Goal: Use online tool/utility: Utilize a website feature to perform a specific function

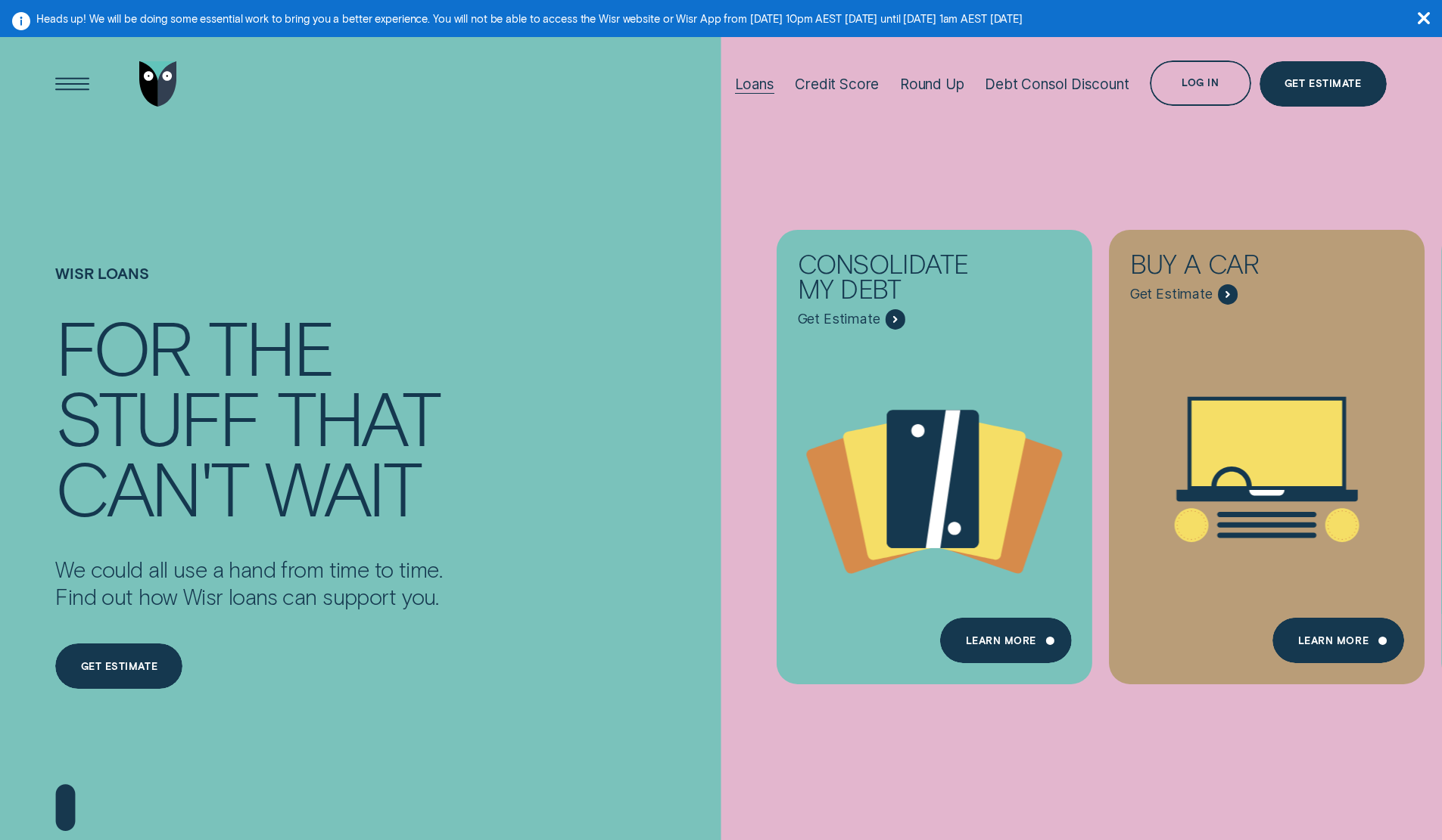
click at [756, 88] on div "Loans" at bounding box center [755, 85] width 39 height 18
click at [1039, 81] on div "Debt Consol Discount" at bounding box center [1056, 85] width 144 height 18
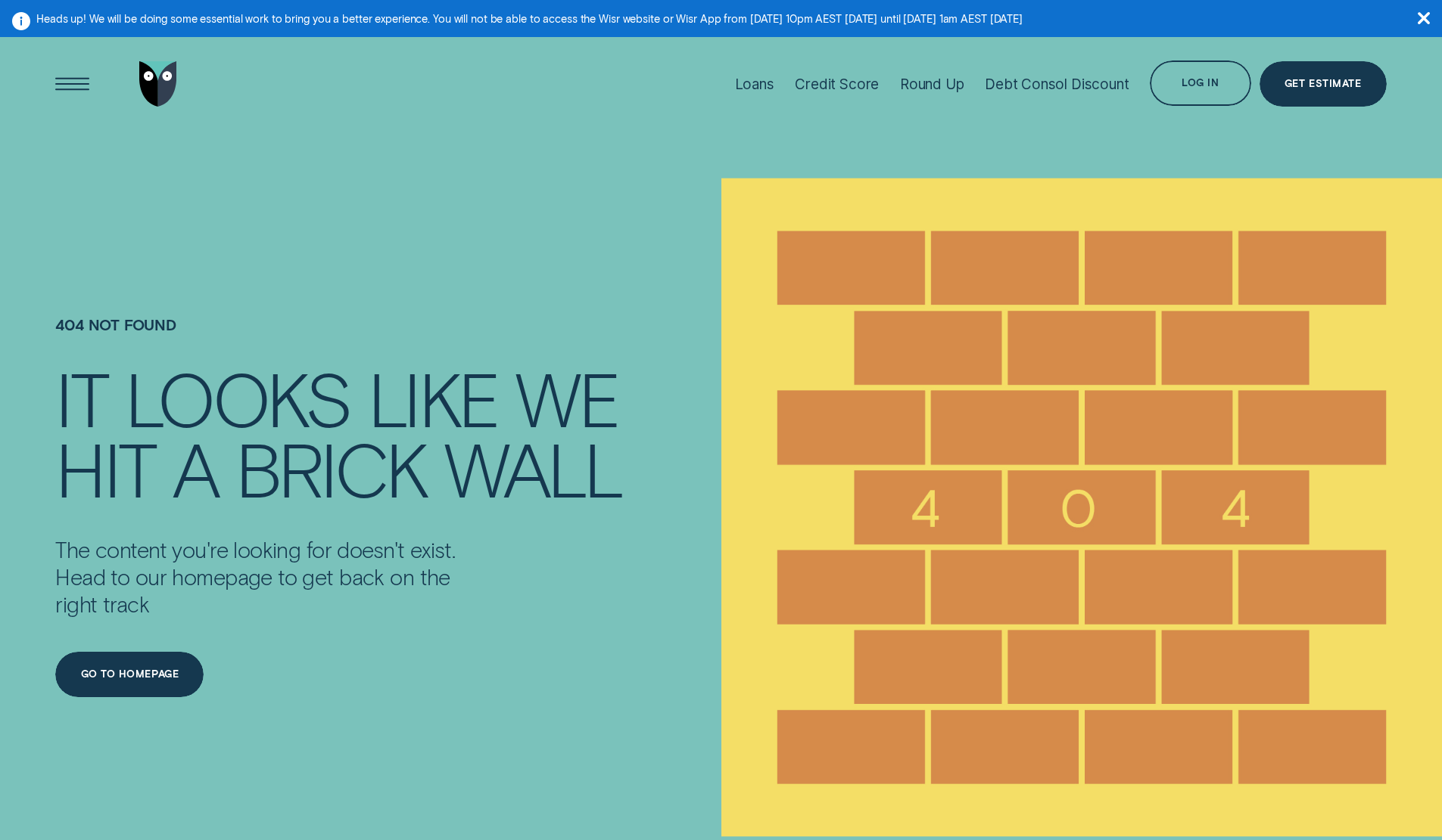
click at [157, 91] on img "Go to home page" at bounding box center [157, 83] width 38 height 45
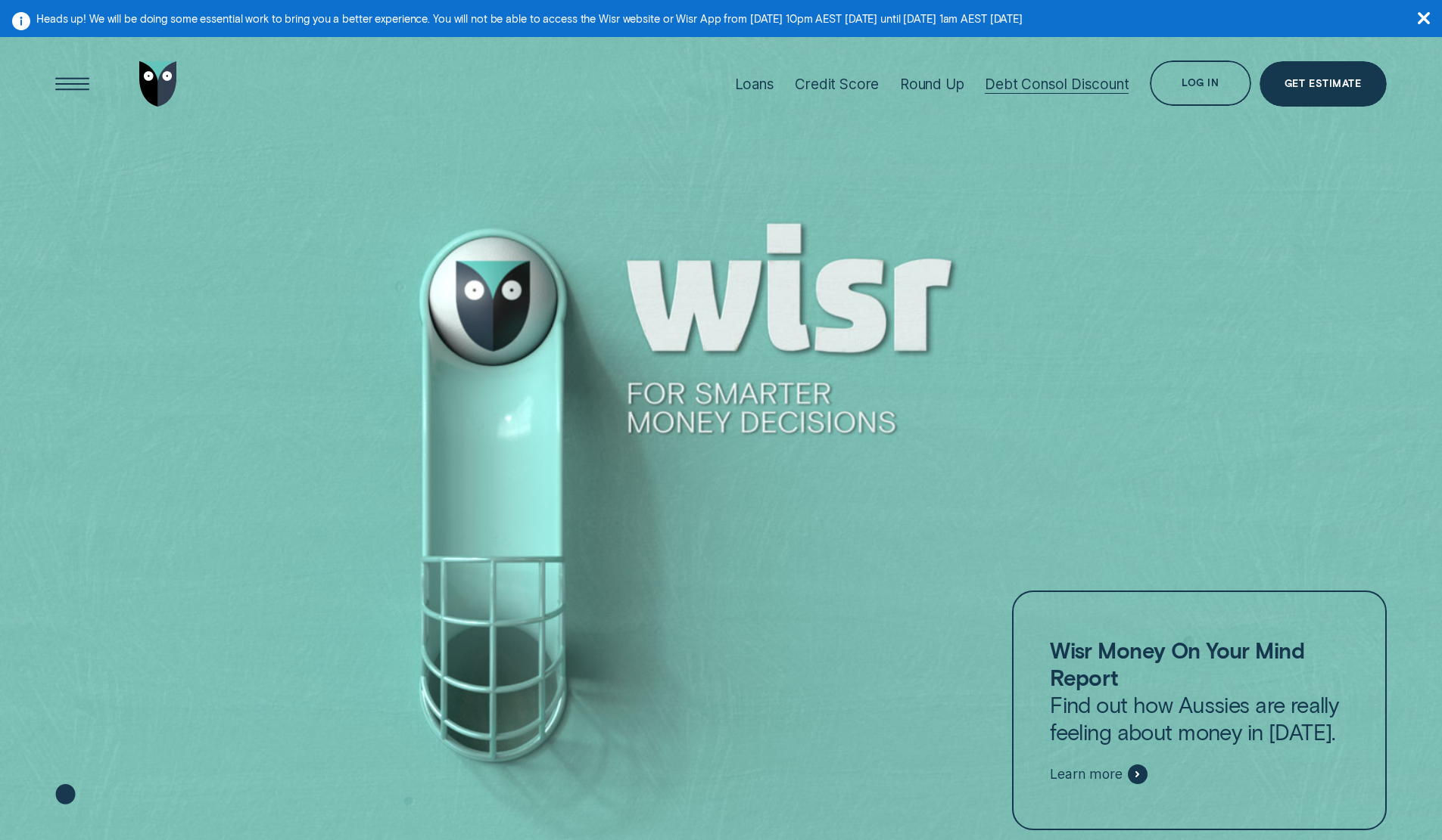
click at [1039, 81] on div "Debt Consol Discount" at bounding box center [1056, 85] width 144 height 18
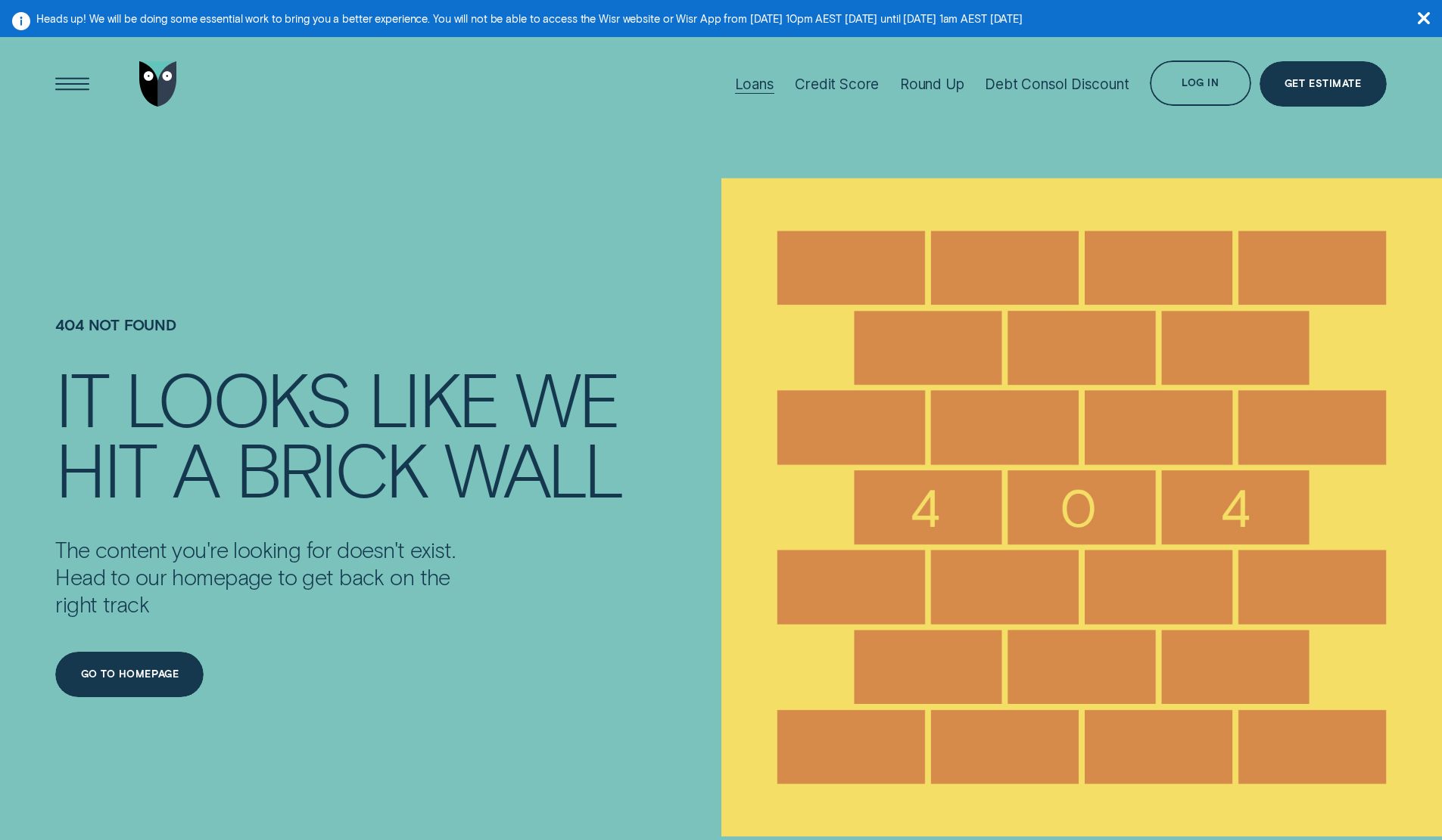
click at [759, 88] on div "Loans" at bounding box center [755, 85] width 39 height 18
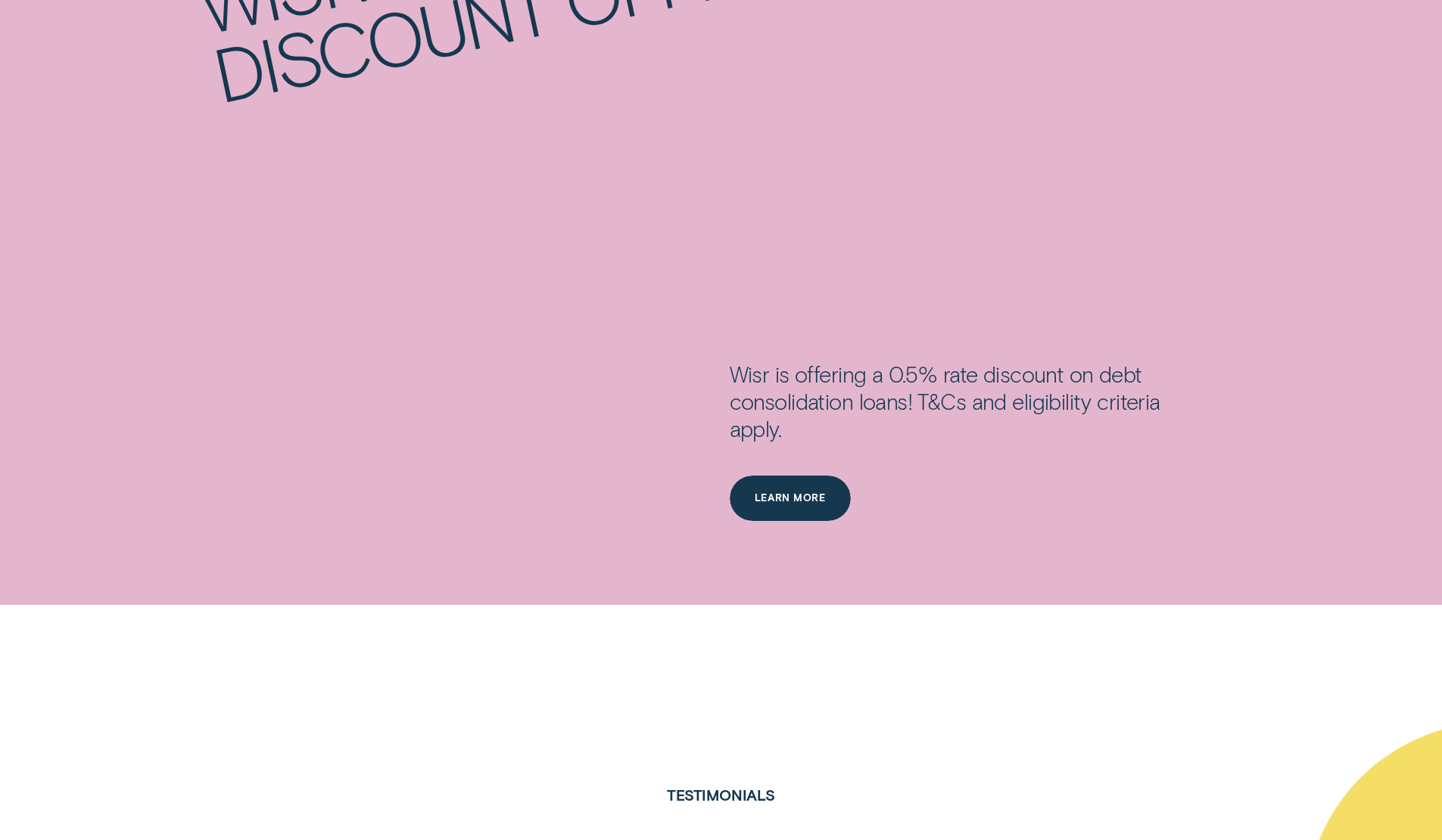
scroll to position [2799, 0]
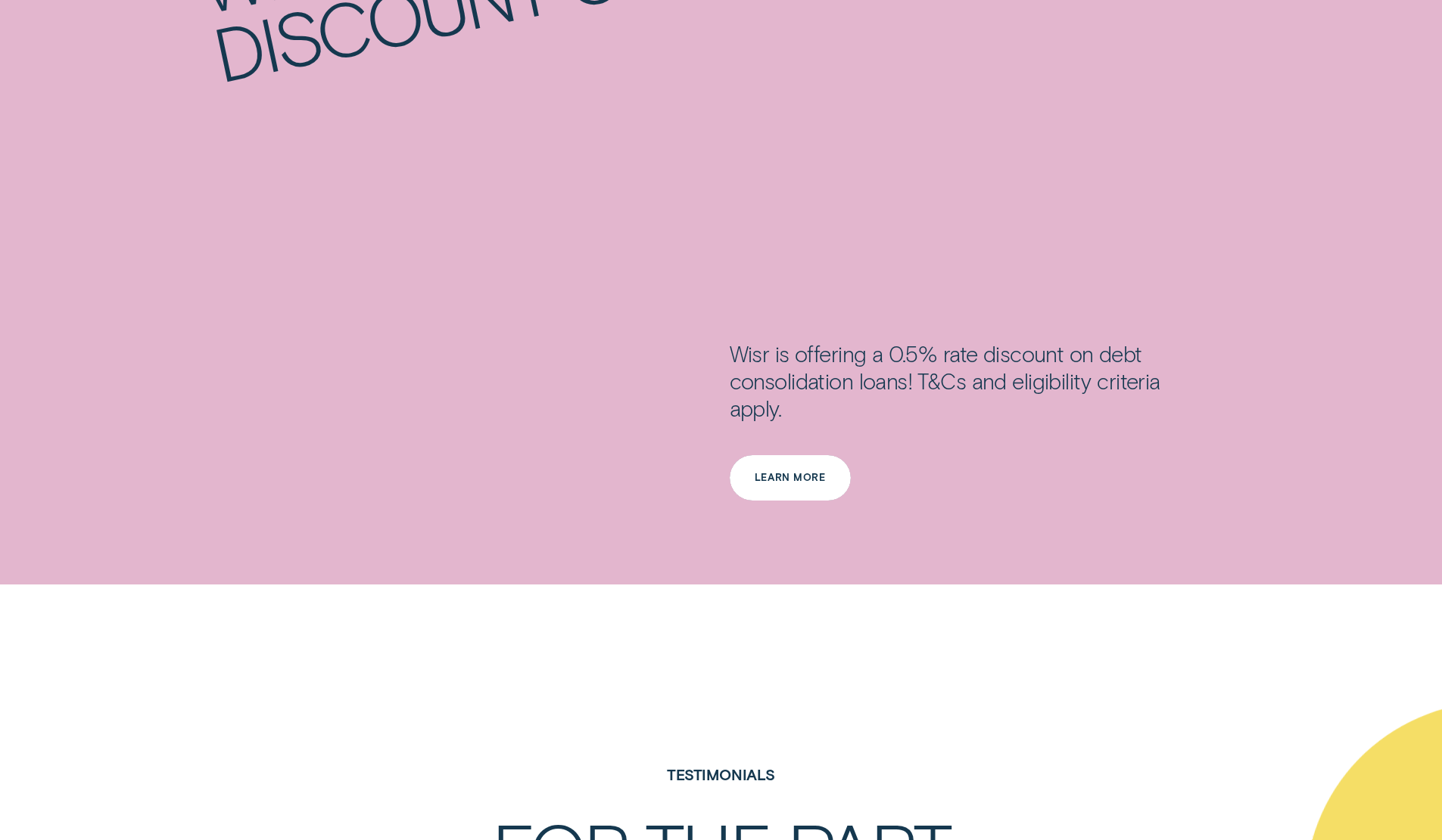
click at [770, 480] on div "Learn more" at bounding box center [790, 478] width 71 height 9
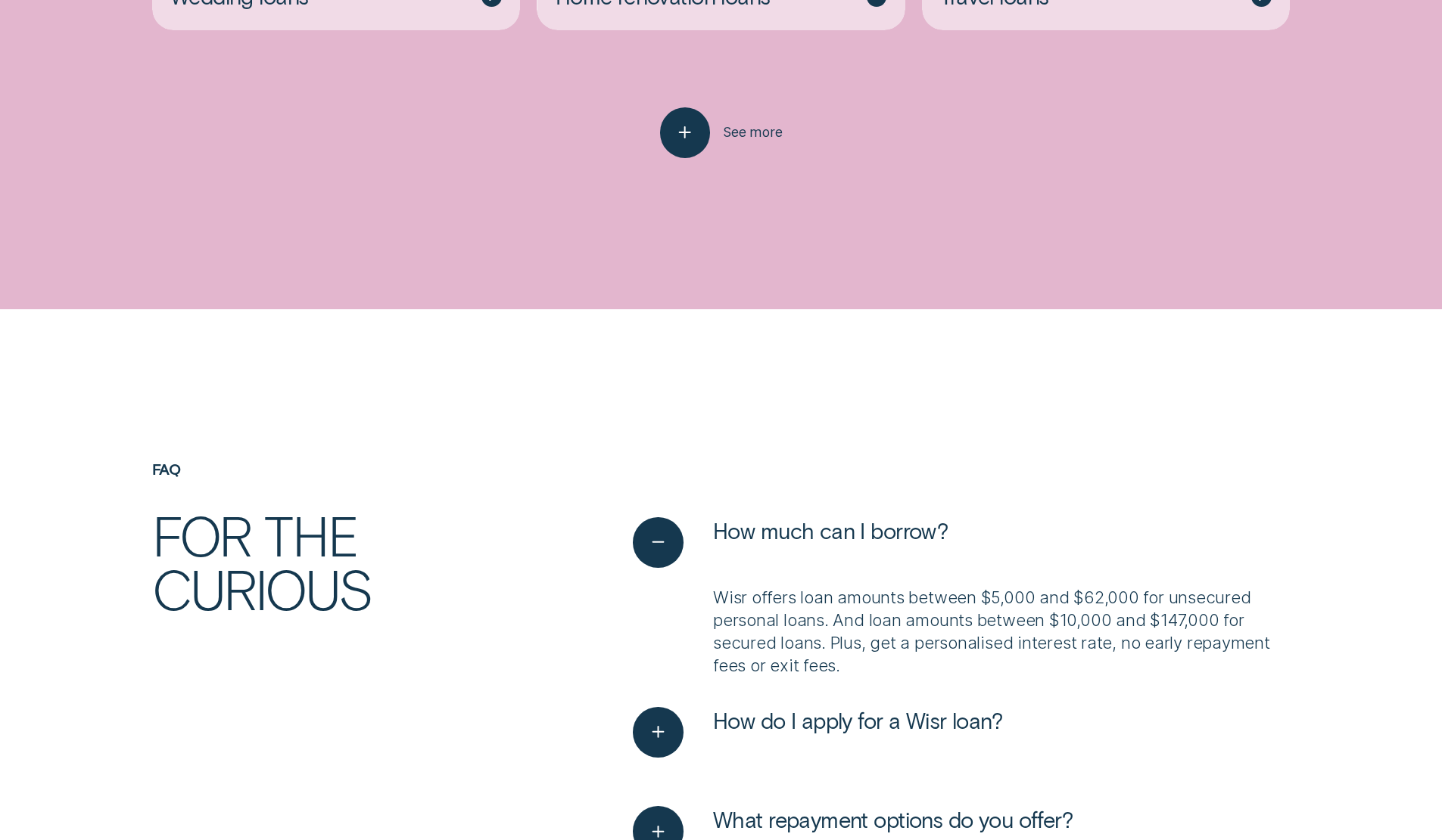
scroll to position [4992, 0]
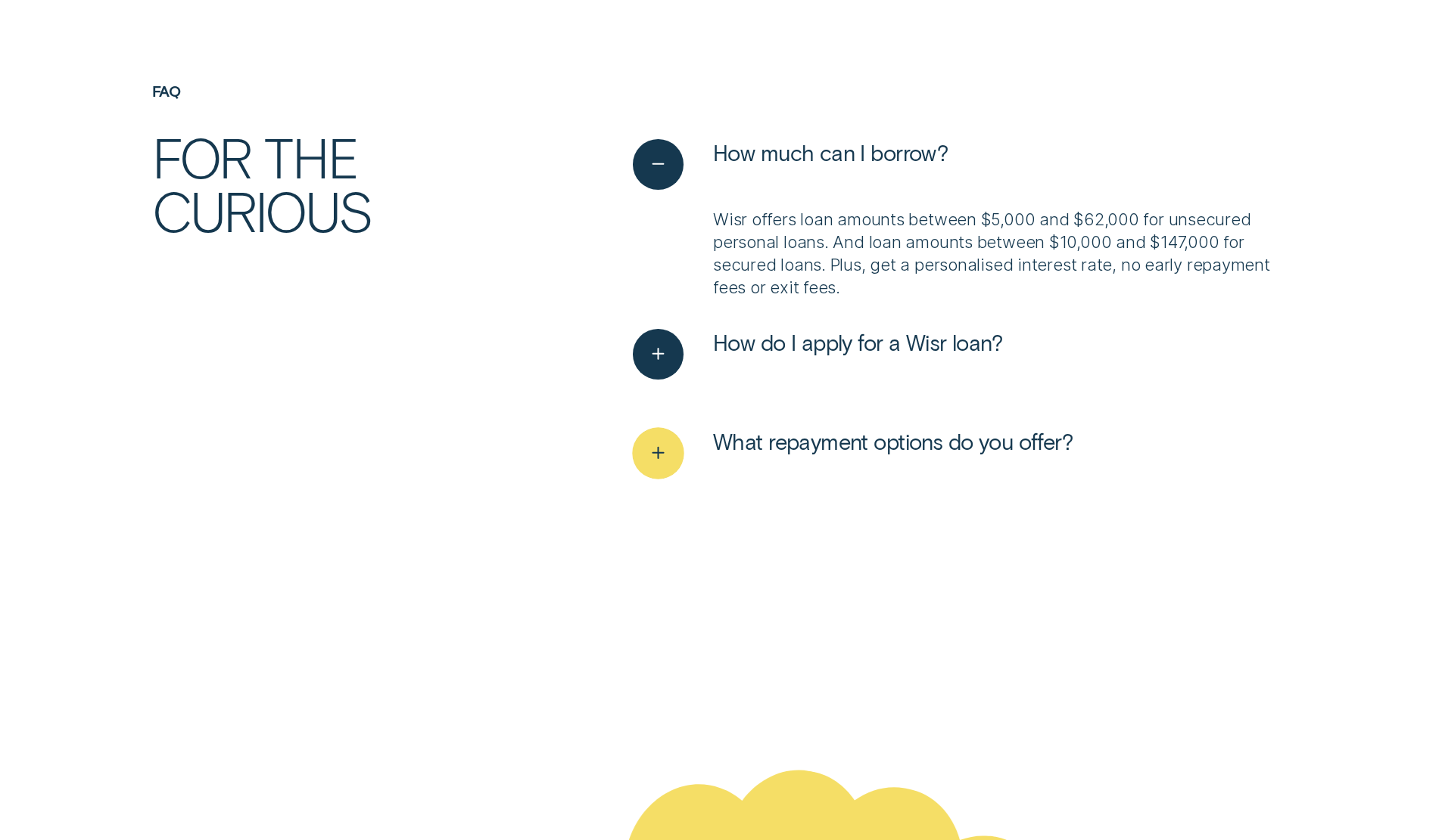
click at [655, 455] on icon "See more" at bounding box center [658, 454] width 26 height 24
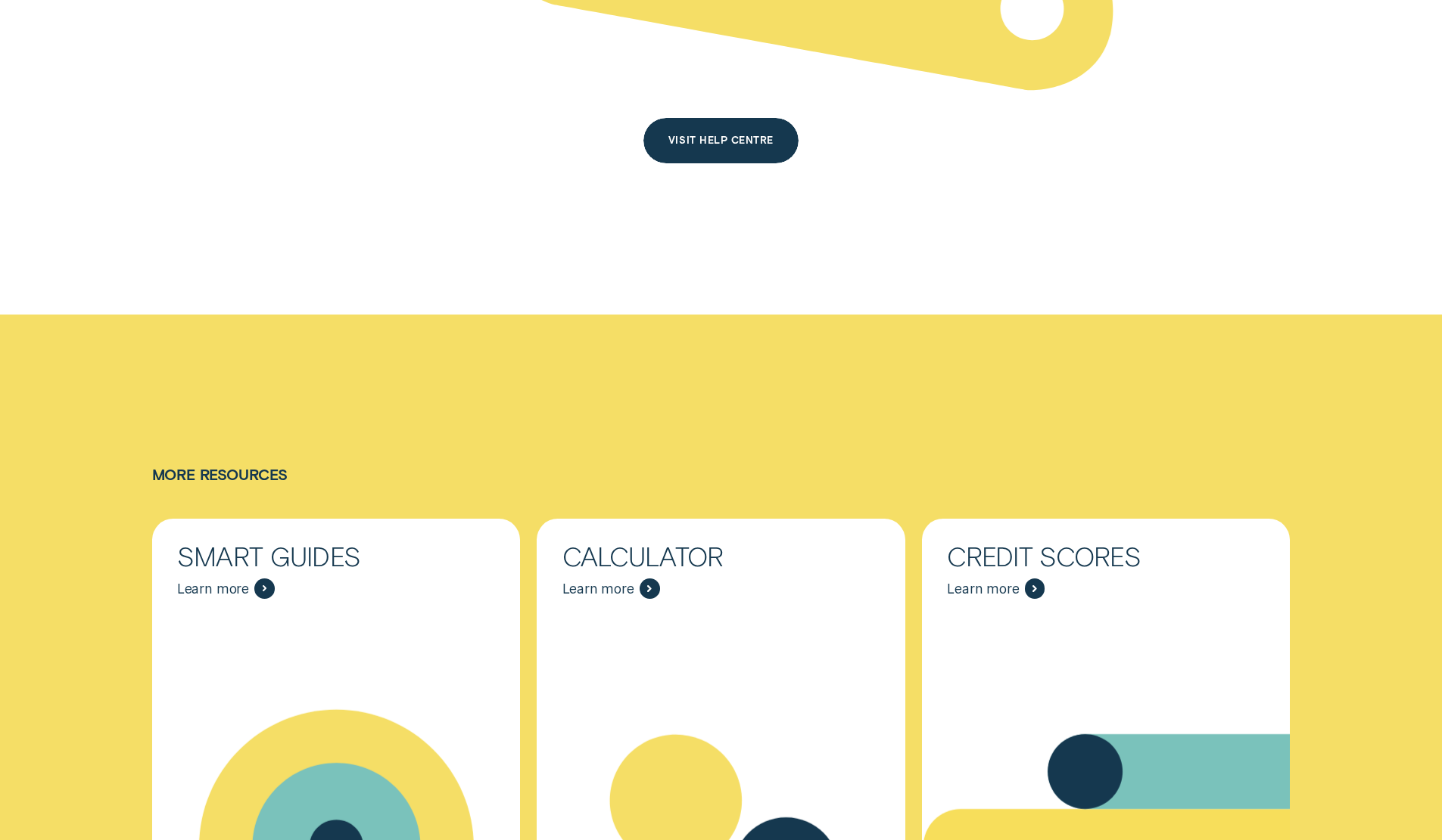
scroll to position [6354, 0]
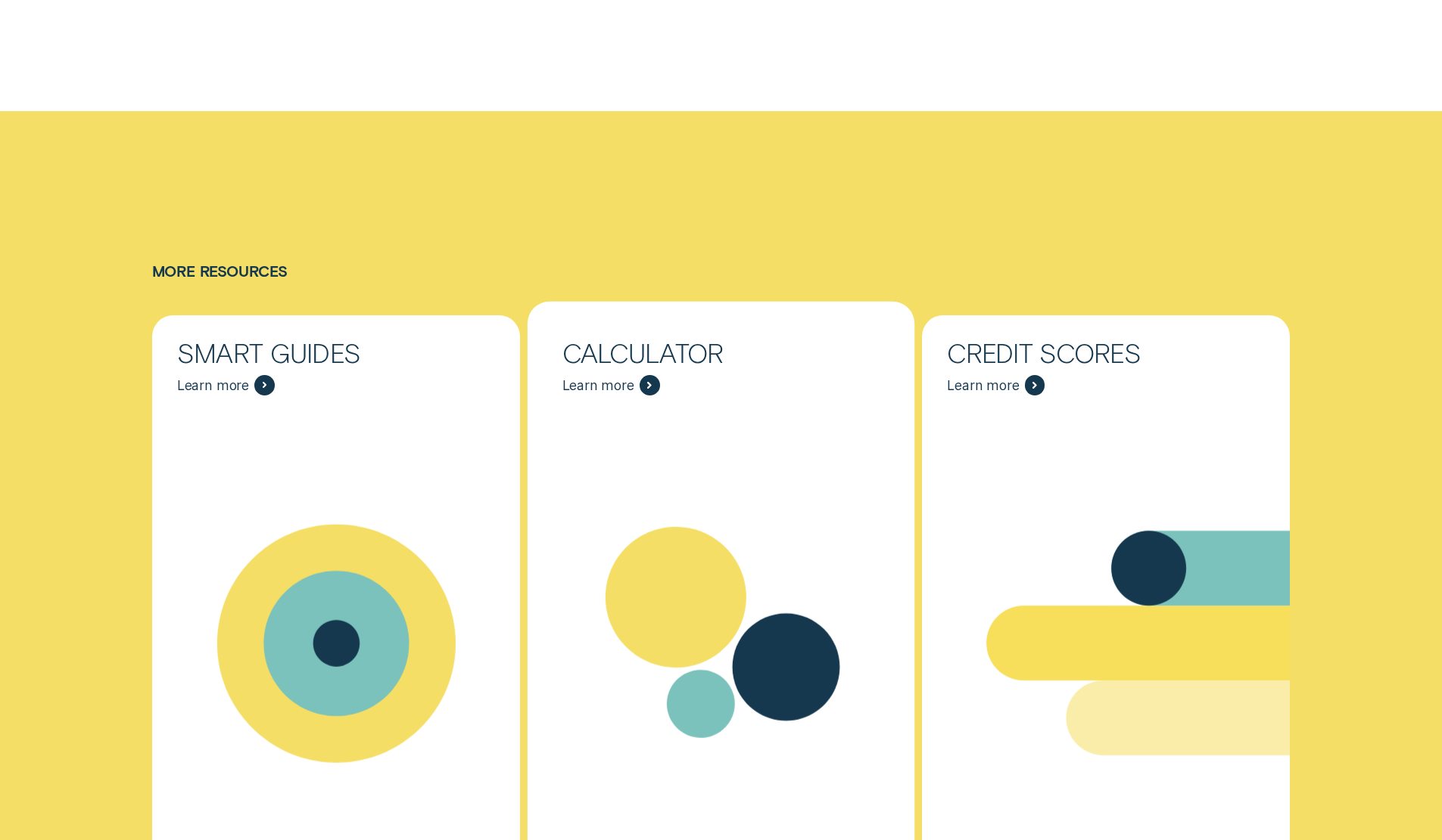
click at [594, 358] on div "Calculator" at bounding box center [721, 353] width 318 height 25
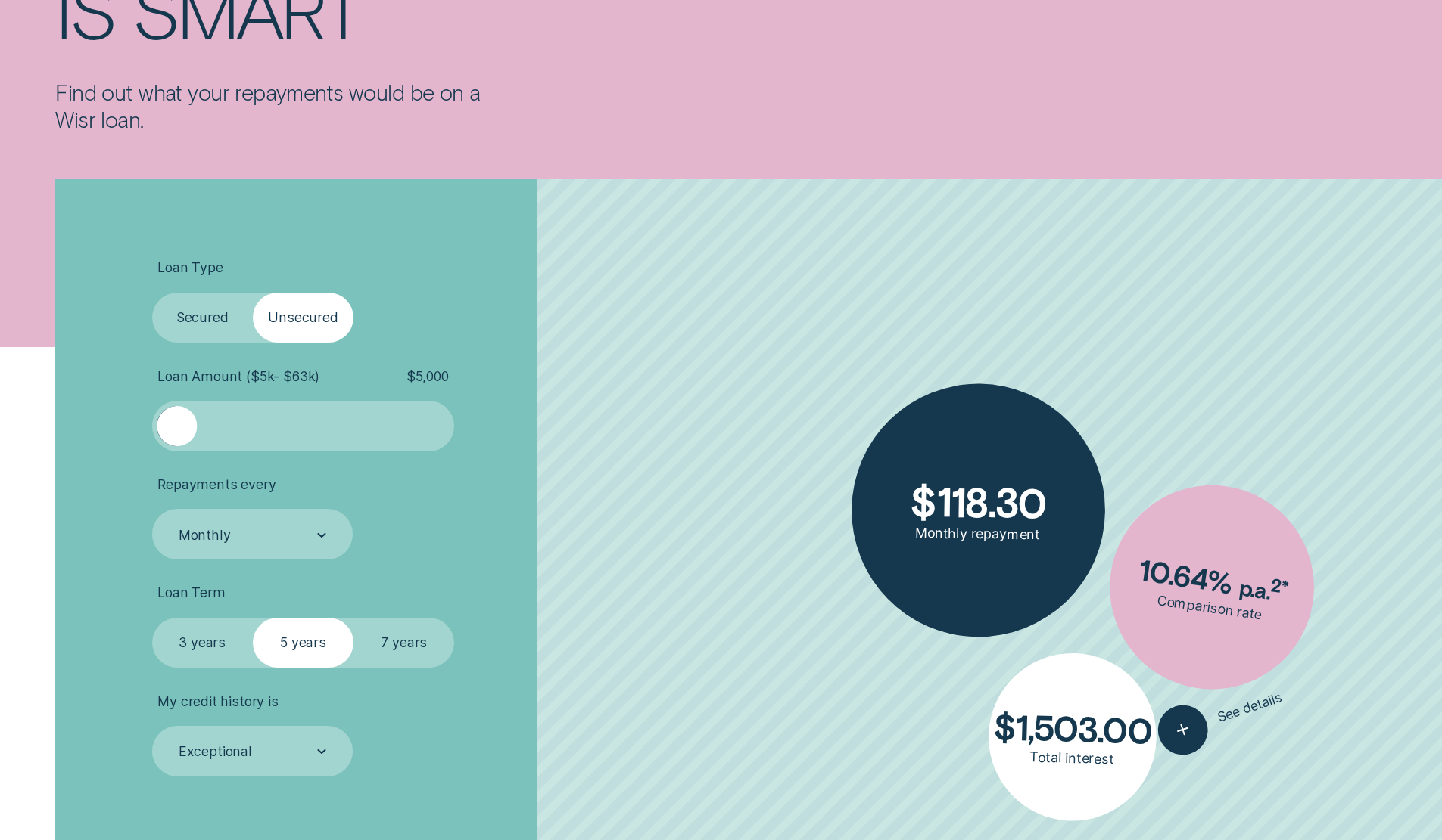
scroll to position [378, 0]
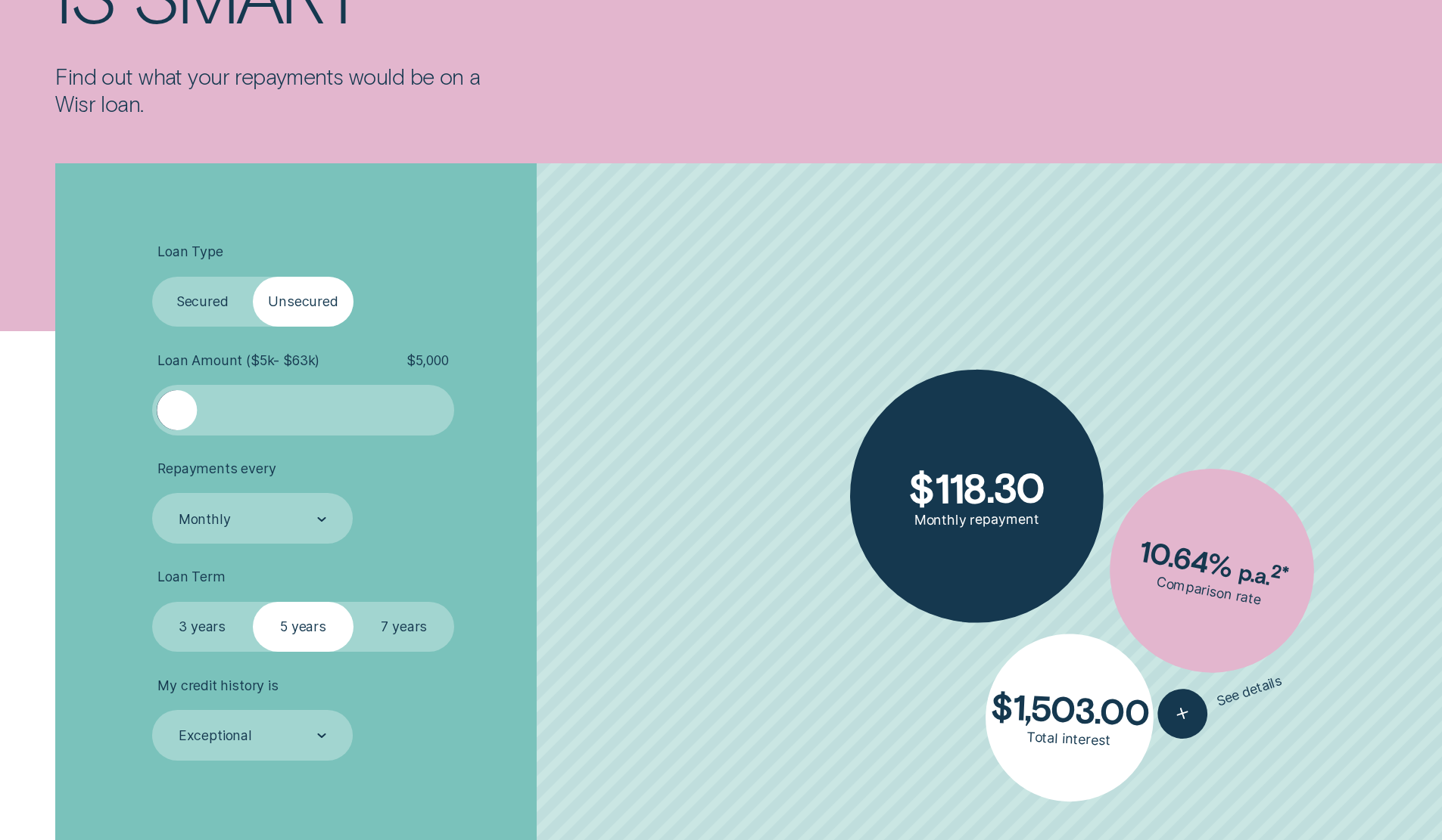
click at [307, 309] on label "Unsecured" at bounding box center [303, 302] width 101 height 50
click at [253, 277] on input "Unsecured" at bounding box center [253, 277] width 0 height 0
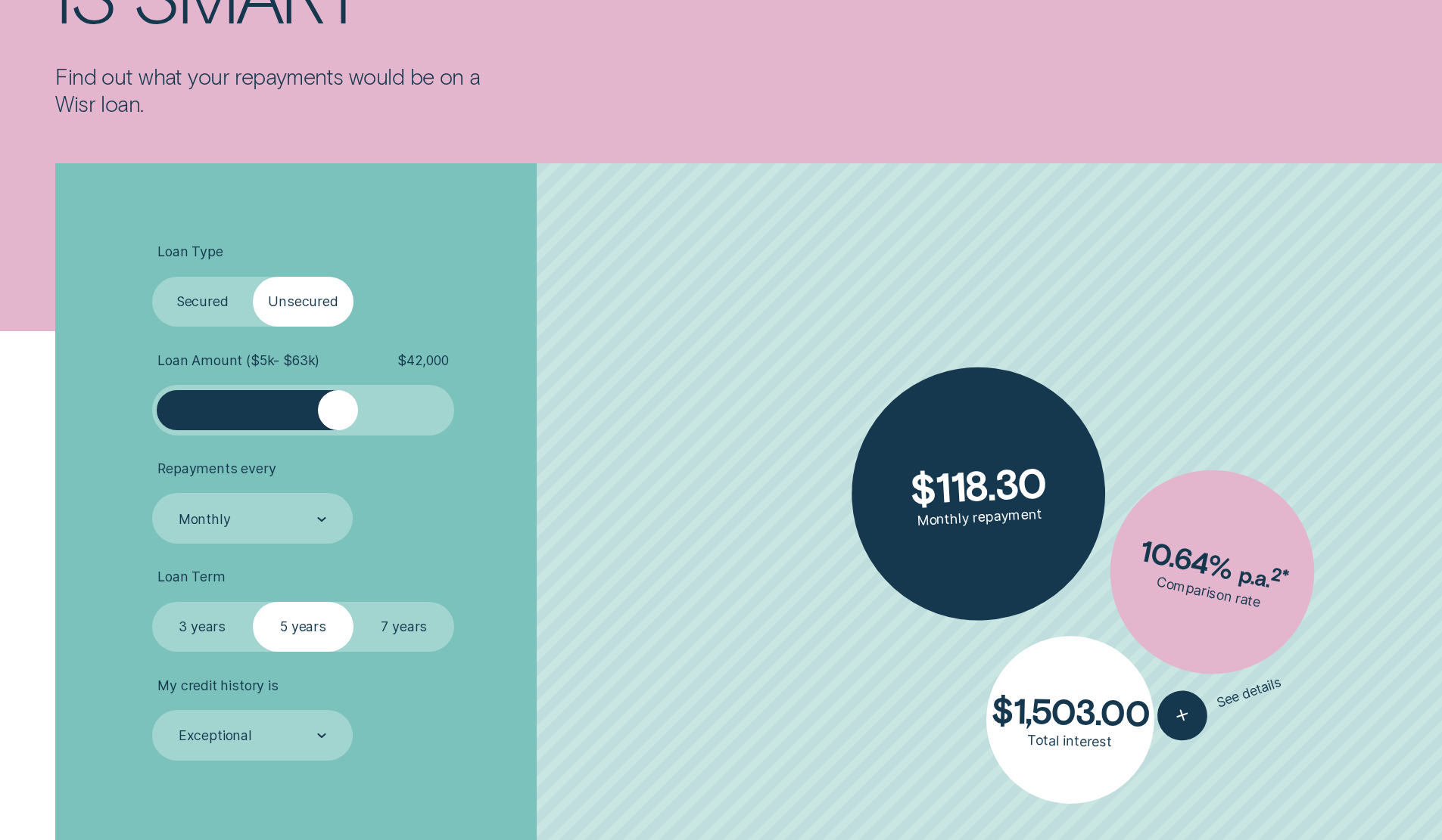
drag, startPoint x: 171, startPoint y: 416, endPoint x: 338, endPoint y: 414, distance: 167.0
click at [338, 414] on div at bounding box center [337, 409] width 40 height 40
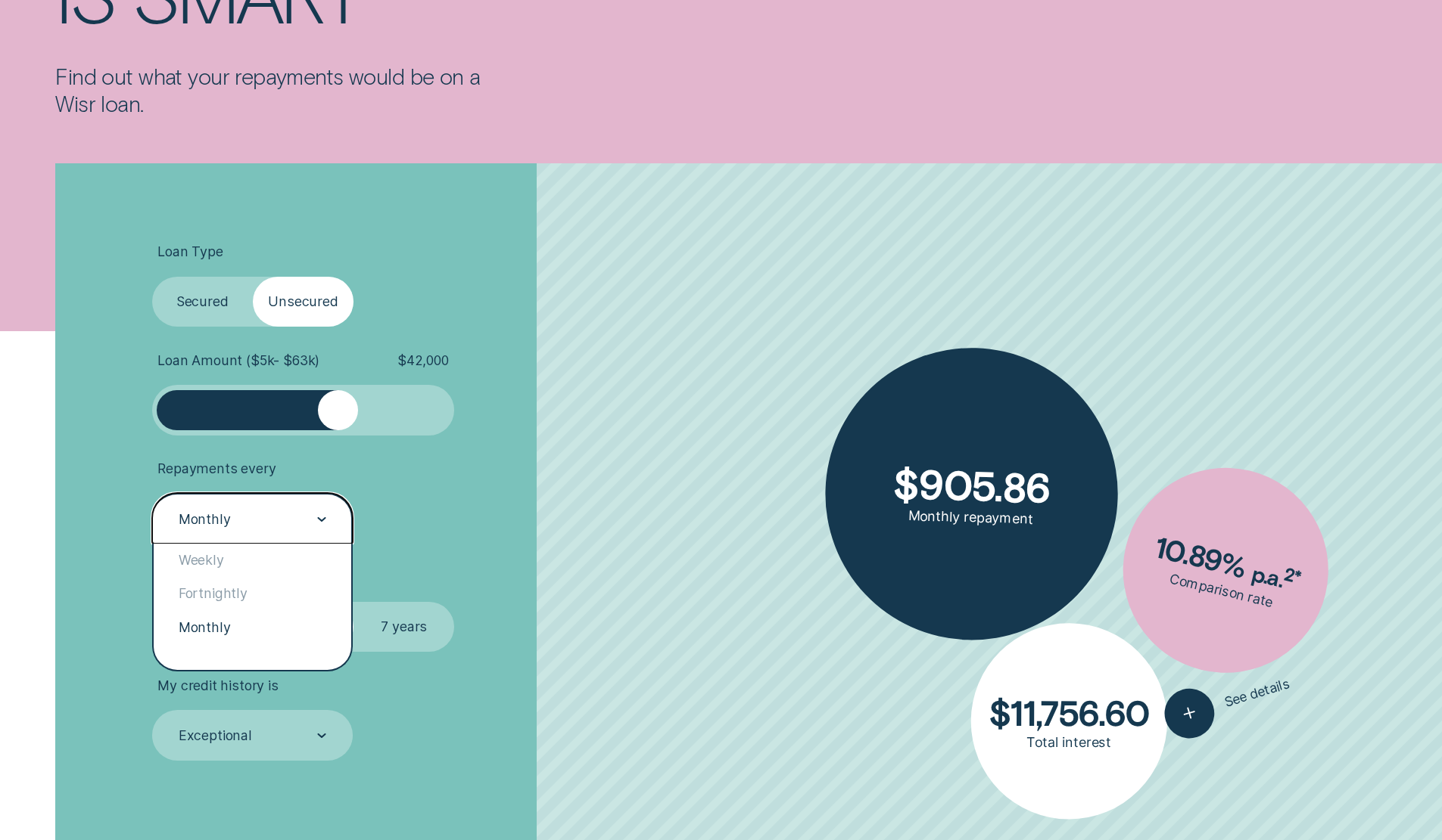
click at [328, 524] on div "Monthly" at bounding box center [253, 518] width 202 height 50
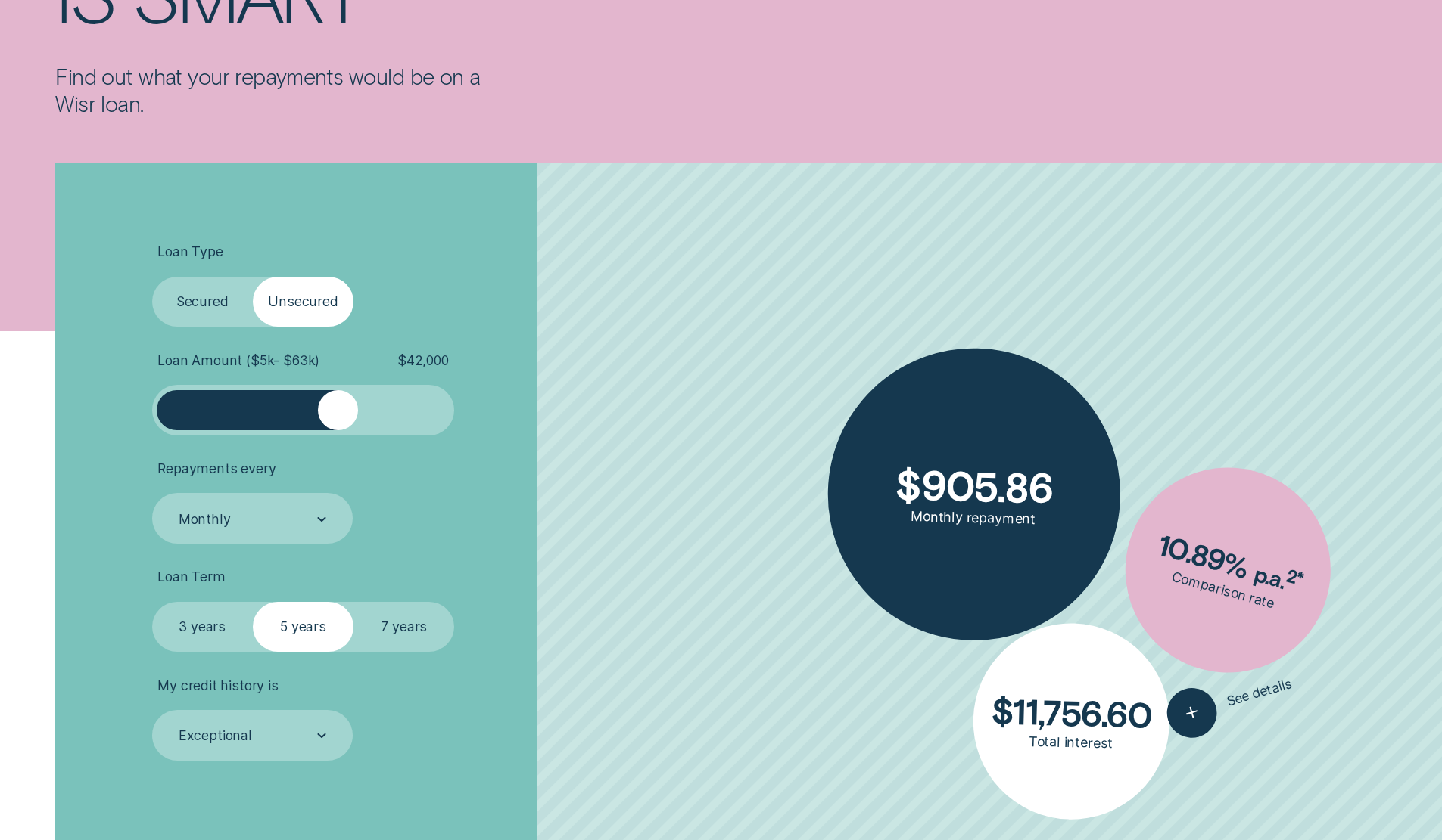
click at [390, 630] on label "7 years" at bounding box center [404, 627] width 101 height 50
click at [354, 602] on input "7 years" at bounding box center [354, 602] width 0 height 0
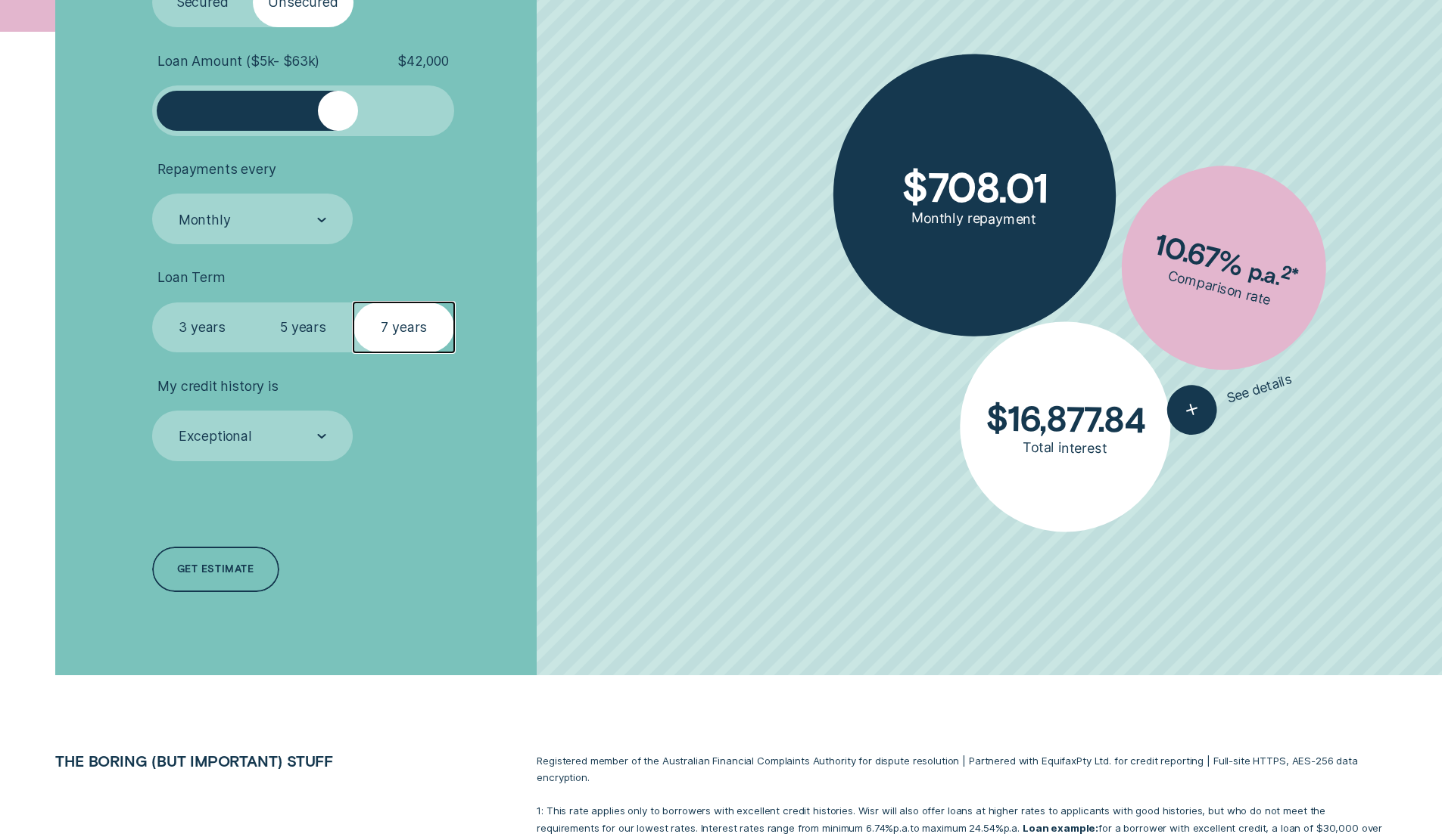
scroll to position [681, 0]
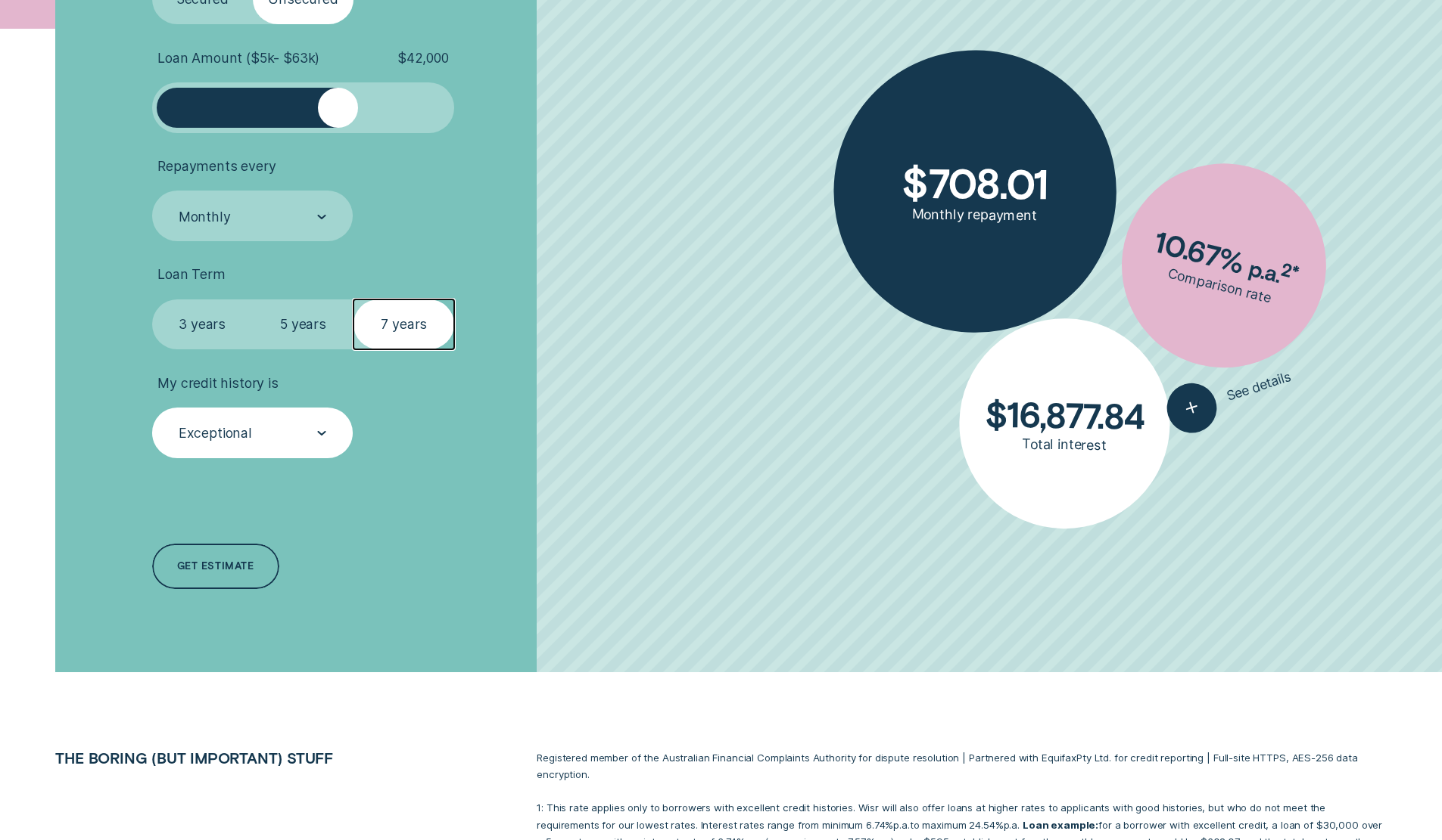
click at [328, 435] on div "Exceptional" at bounding box center [253, 432] width 202 height 50
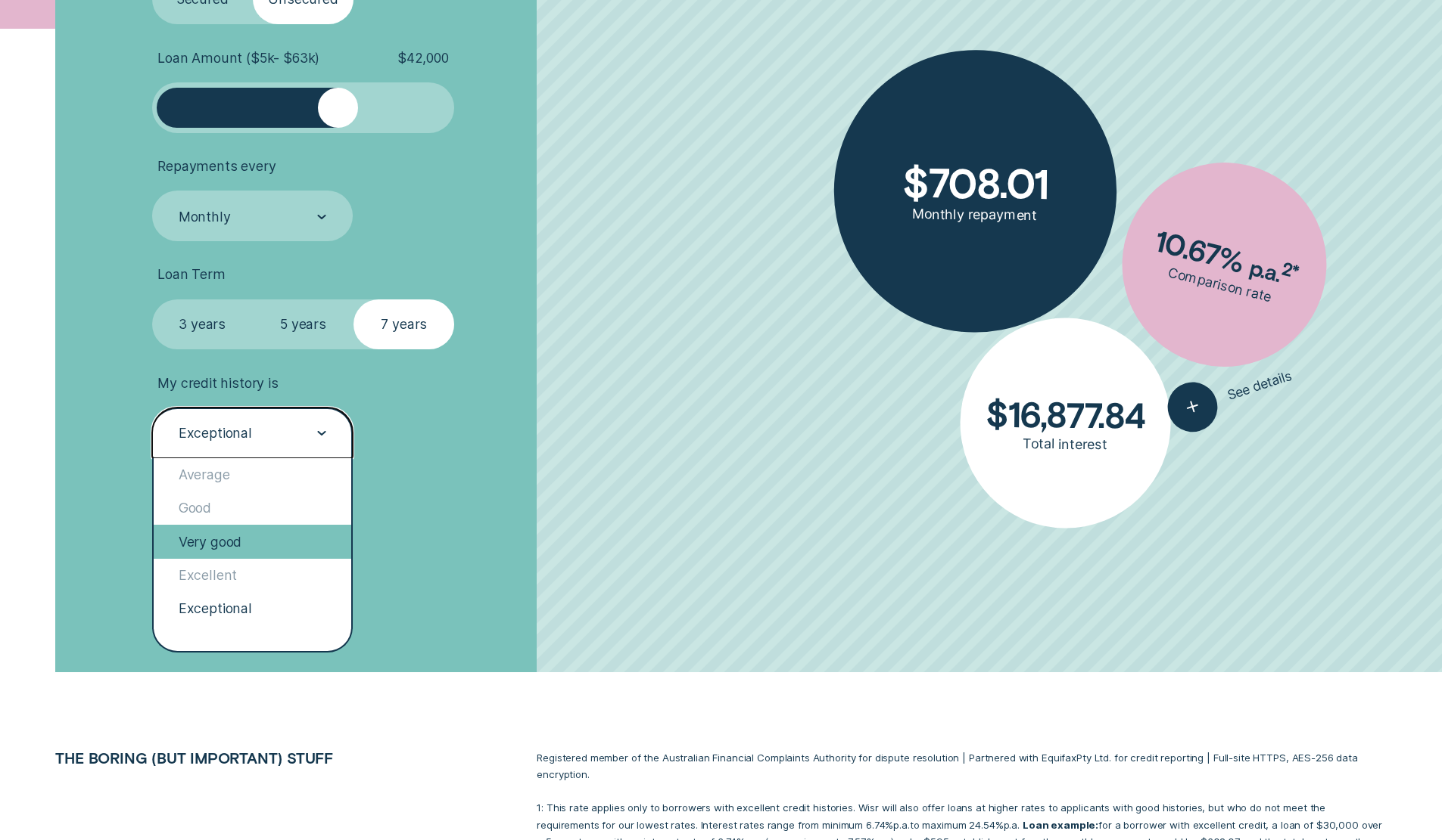
click at [265, 537] on div "Very good" at bounding box center [253, 542] width 198 height 34
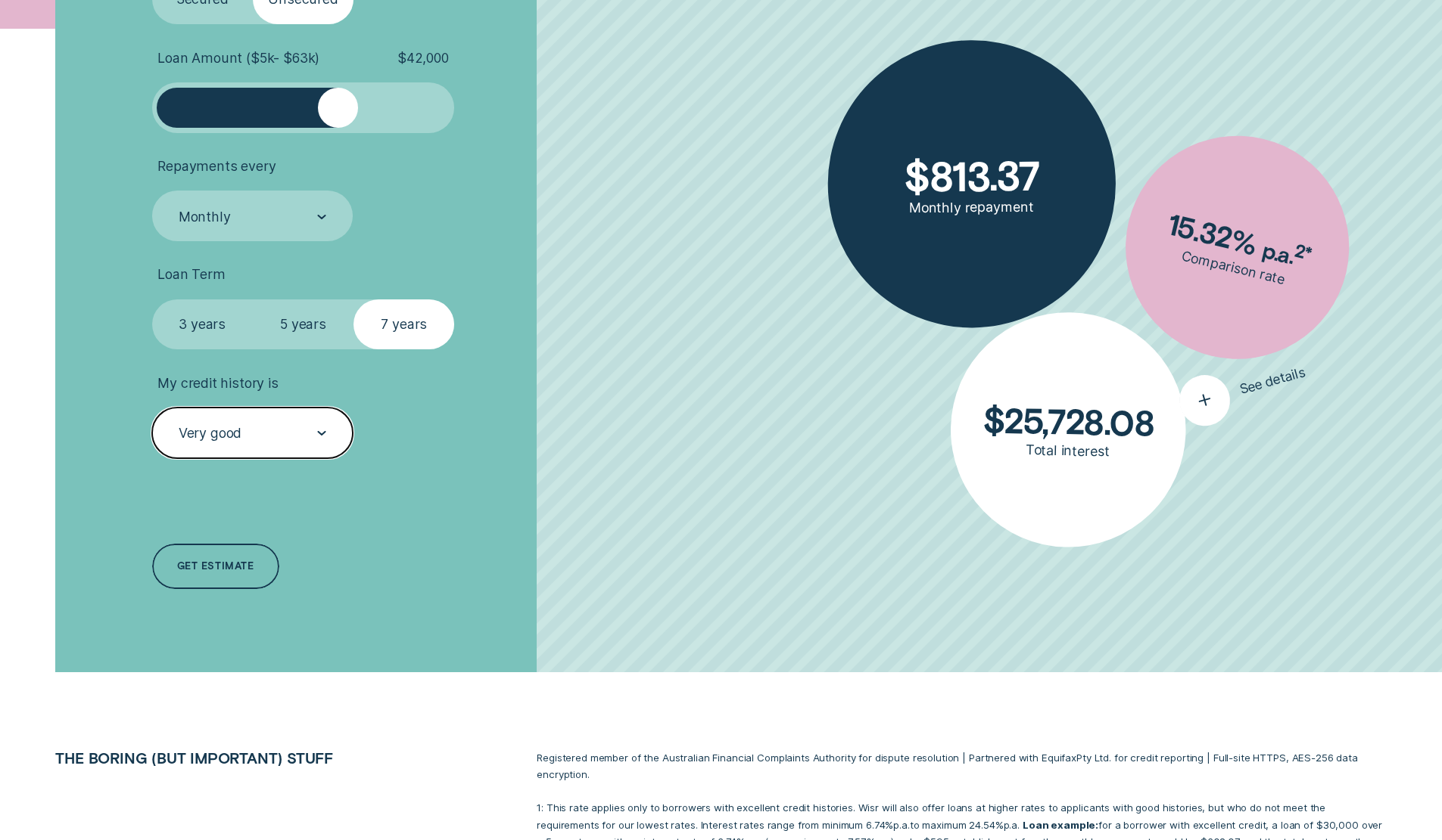
click at [1224, 390] on button "See details" at bounding box center [1243, 390] width 138 height 83
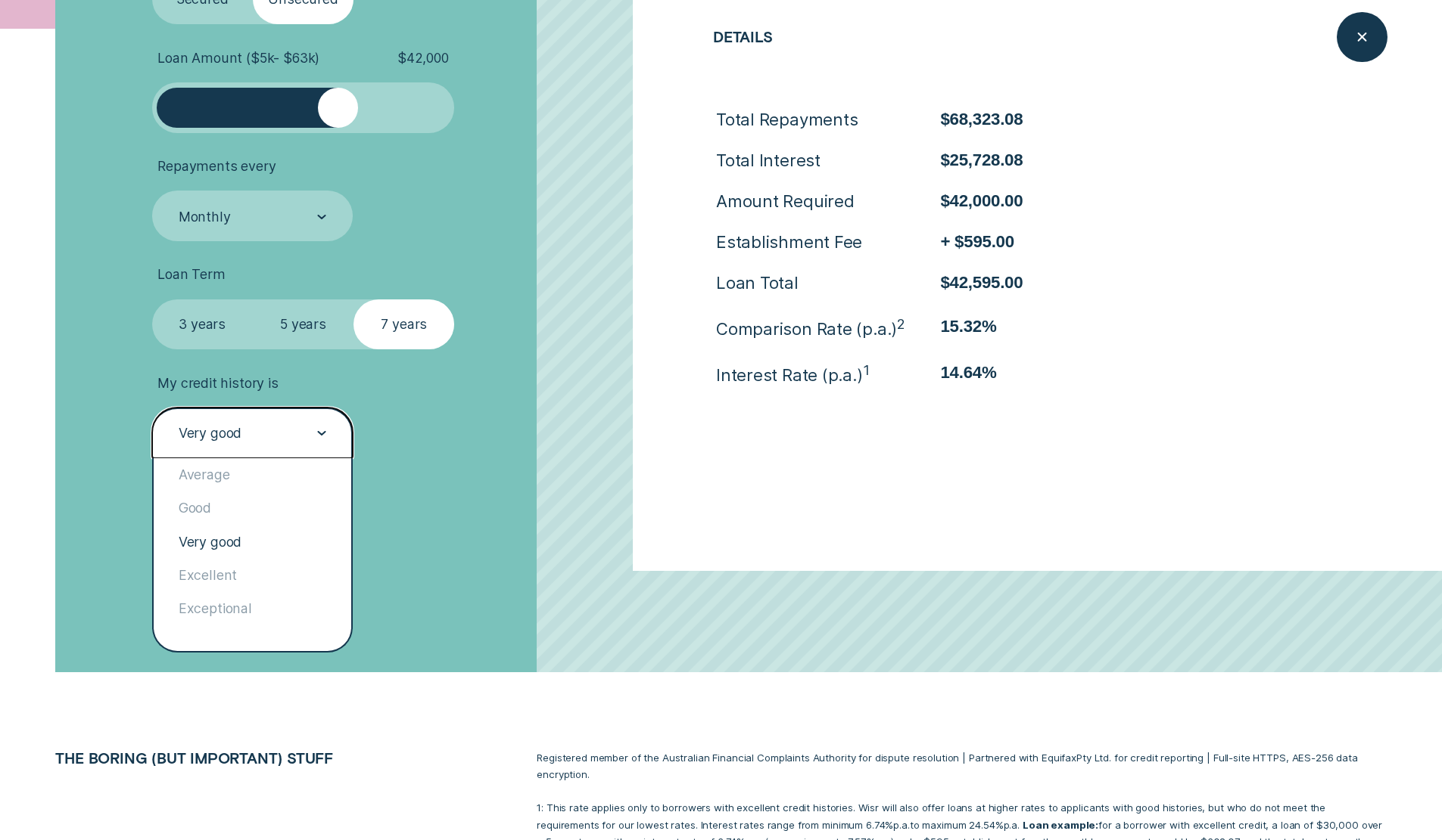
click at [315, 433] on div "Very good" at bounding box center [251, 433] width 150 height 19
click at [238, 581] on div "Excellent" at bounding box center [253, 576] width 198 height 34
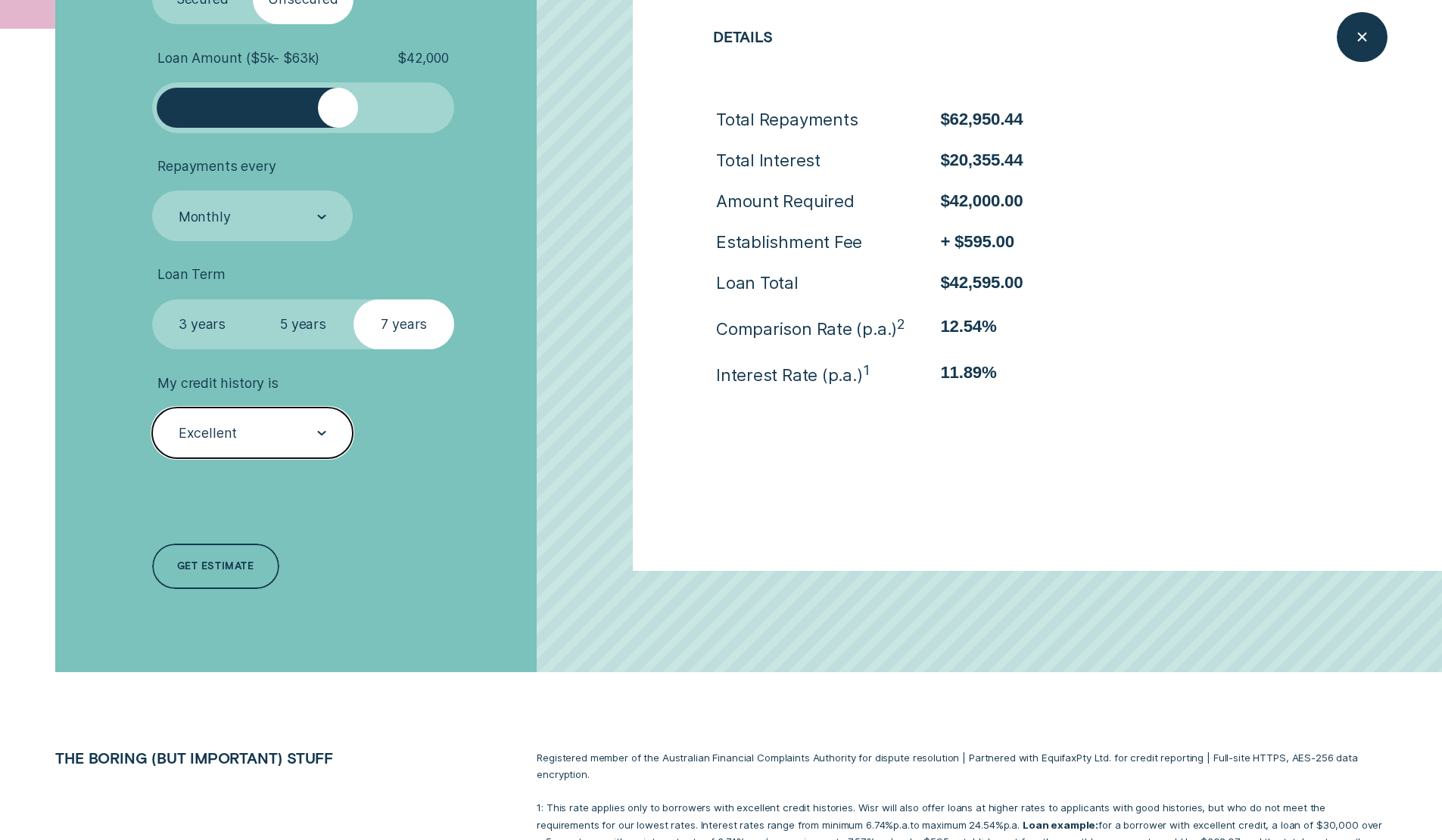
click at [318, 428] on div at bounding box center [321, 434] width 9 height 50
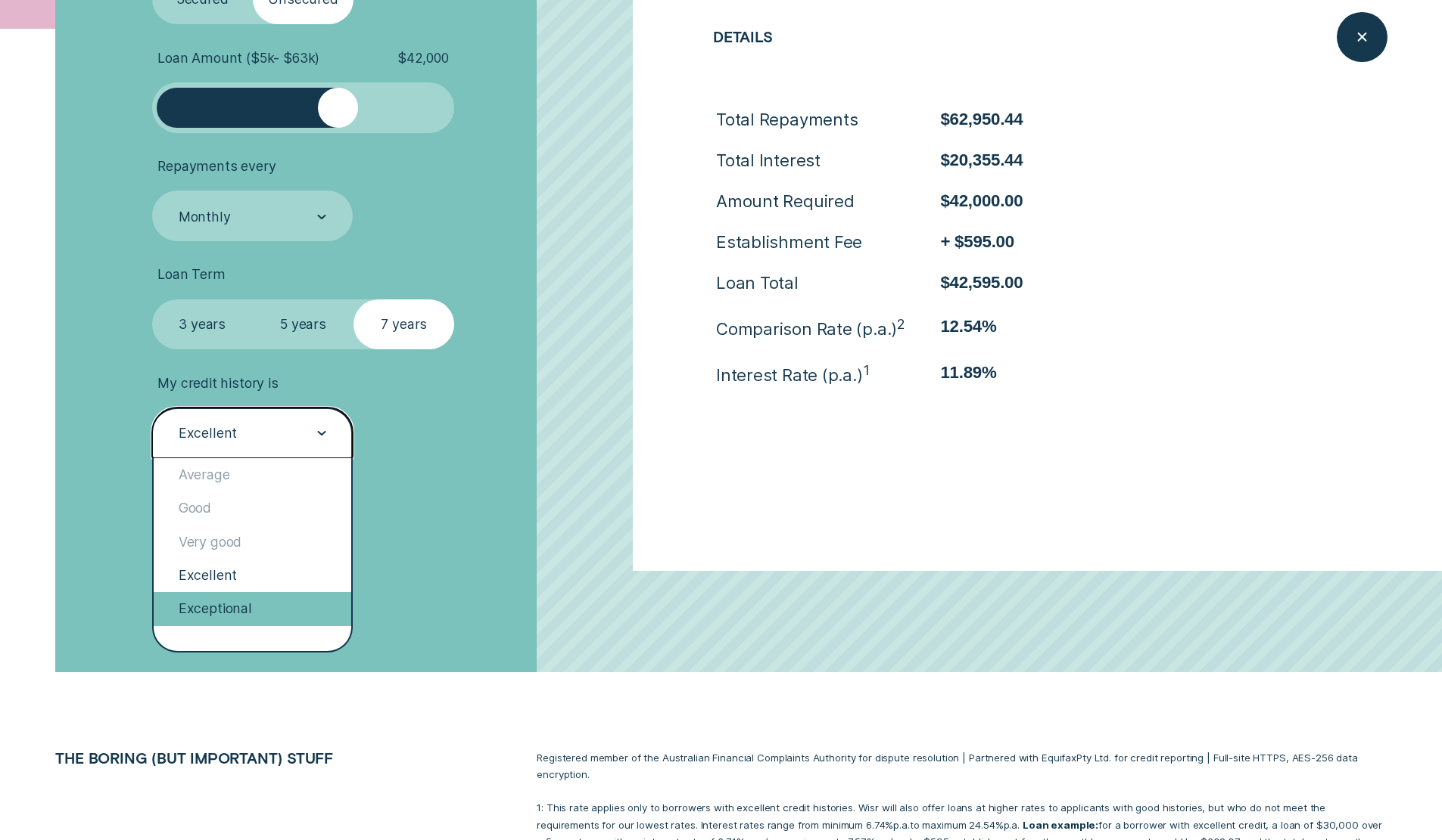
click at [249, 602] on div "Exceptional" at bounding box center [253, 609] width 198 height 34
click at [320, 431] on div at bounding box center [321, 434] width 9 height 50
click at [259, 571] on div "Excellent" at bounding box center [253, 576] width 198 height 34
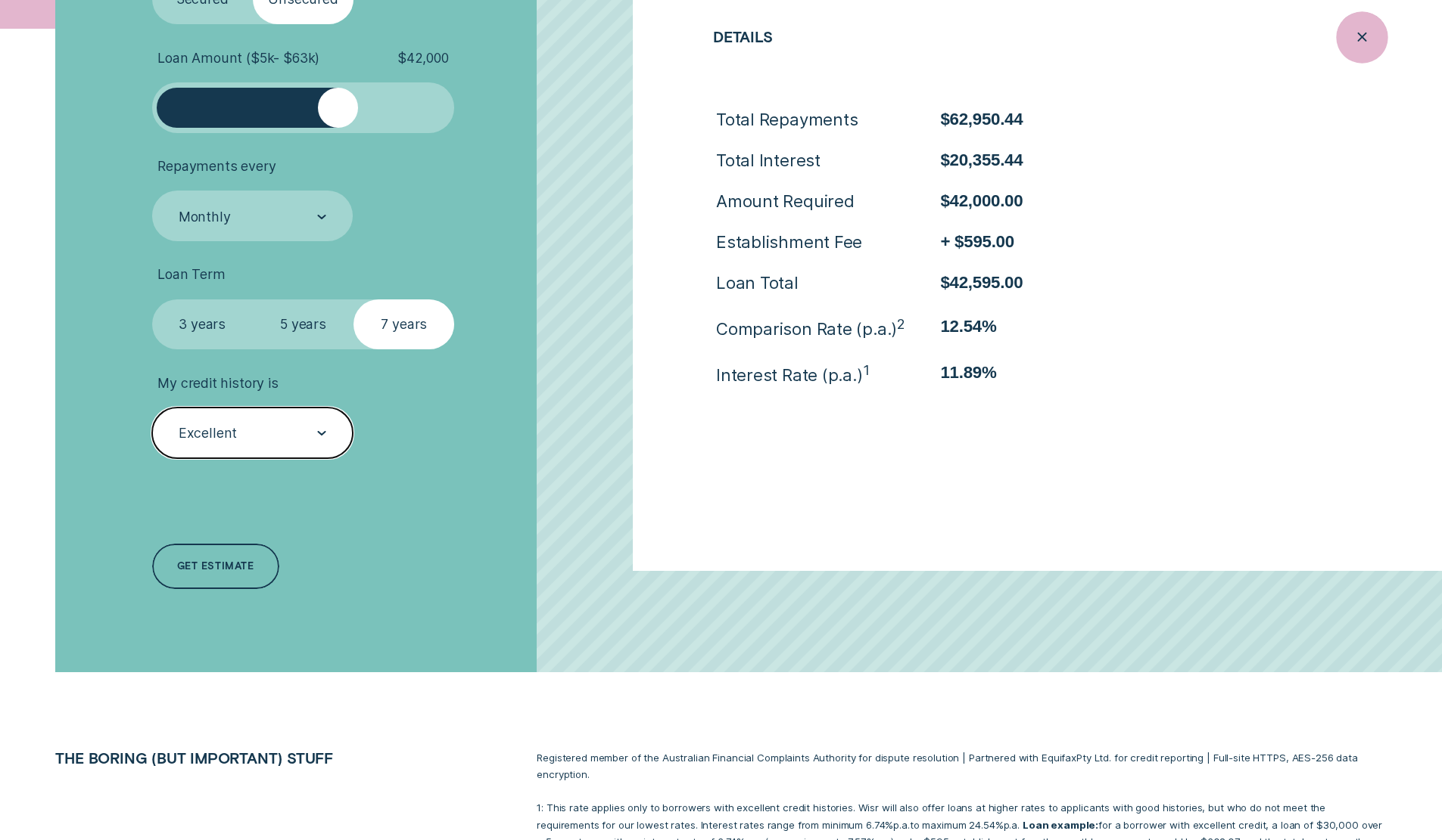
click at [1357, 31] on icon "Close loan details" at bounding box center [1361, 37] width 26 height 24
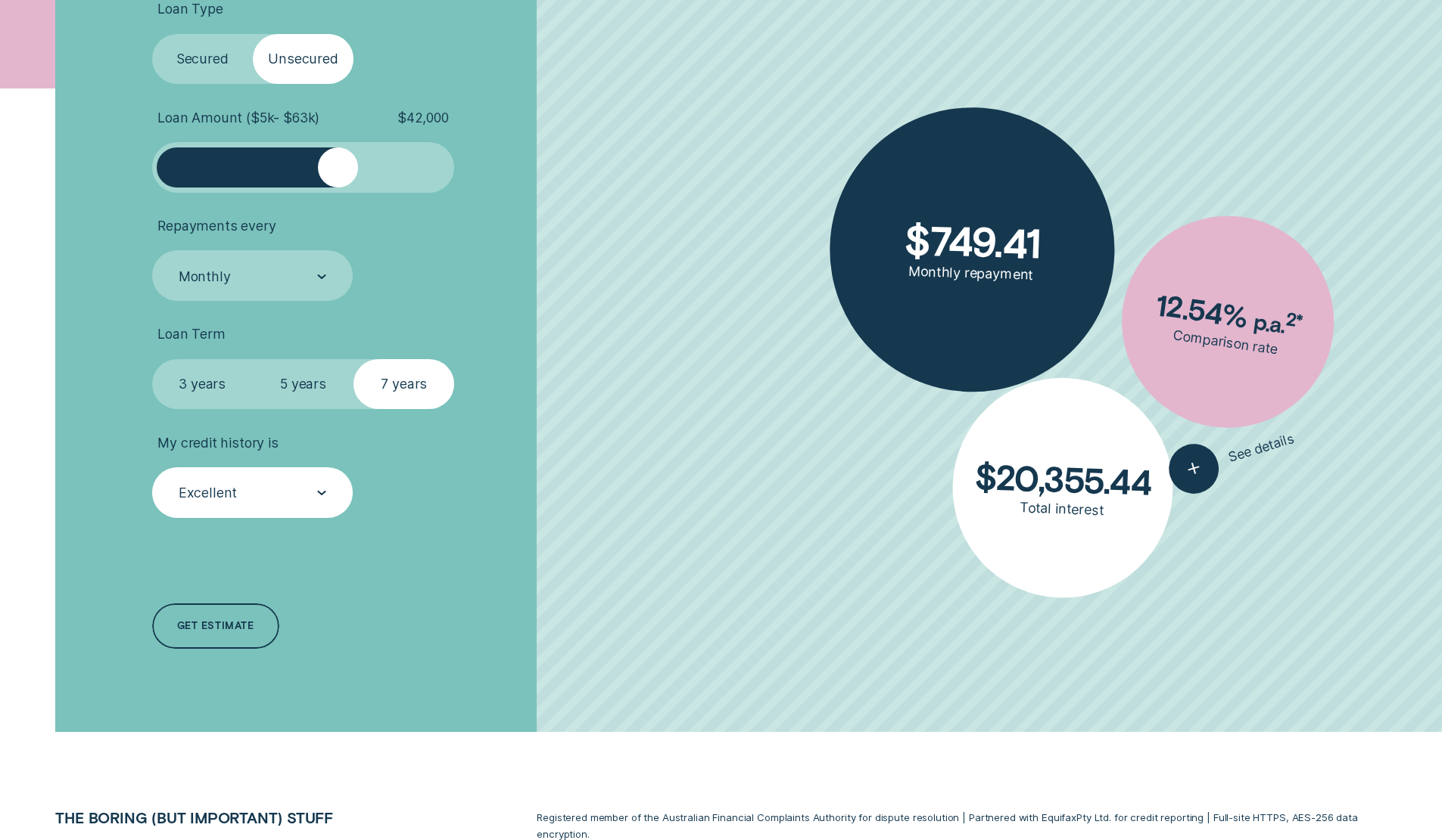
scroll to position [605, 0]
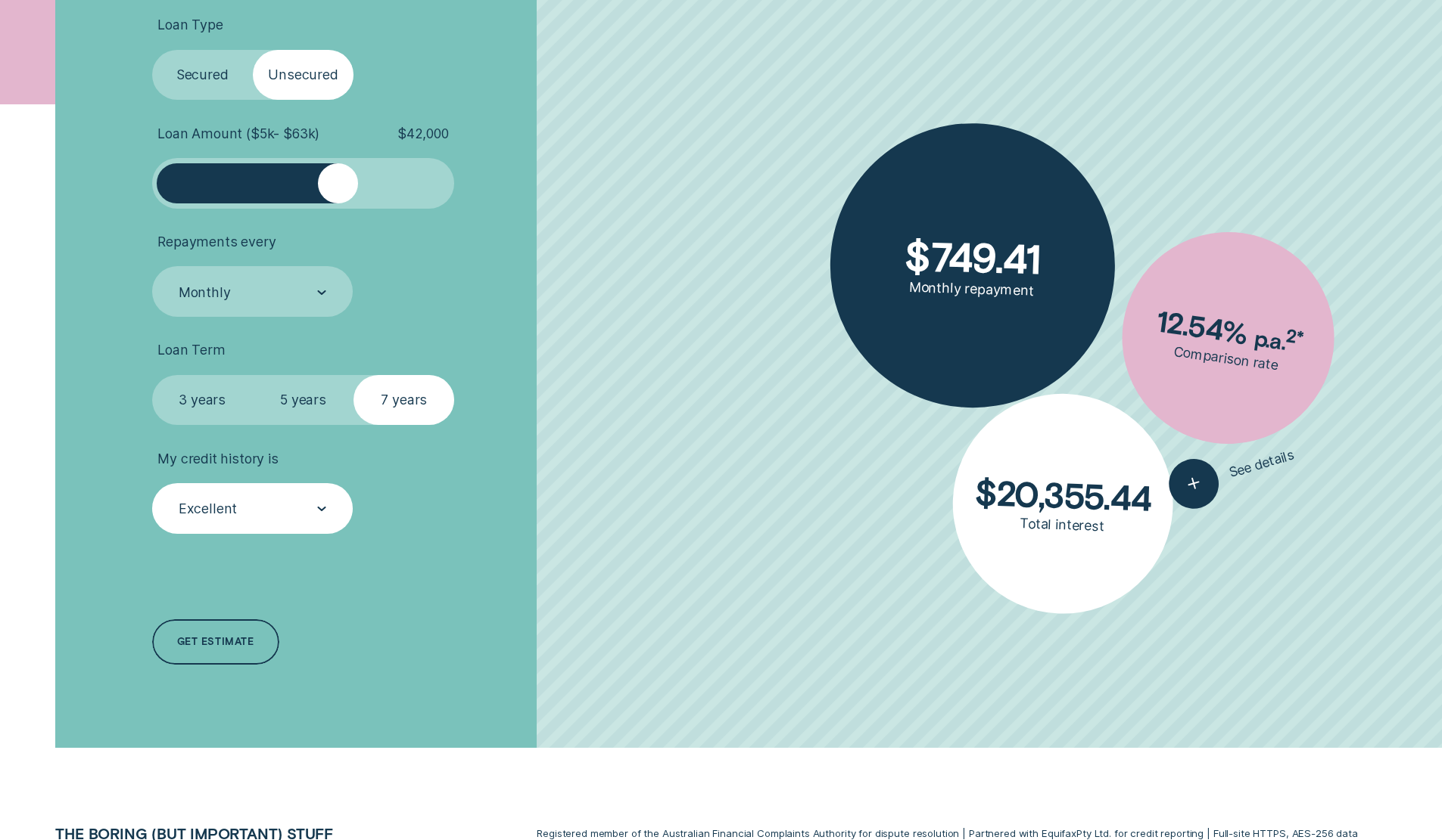
click at [290, 398] on label "5 years" at bounding box center [303, 400] width 101 height 50
click at [253, 375] on input "5 years" at bounding box center [253, 375] width 0 height 0
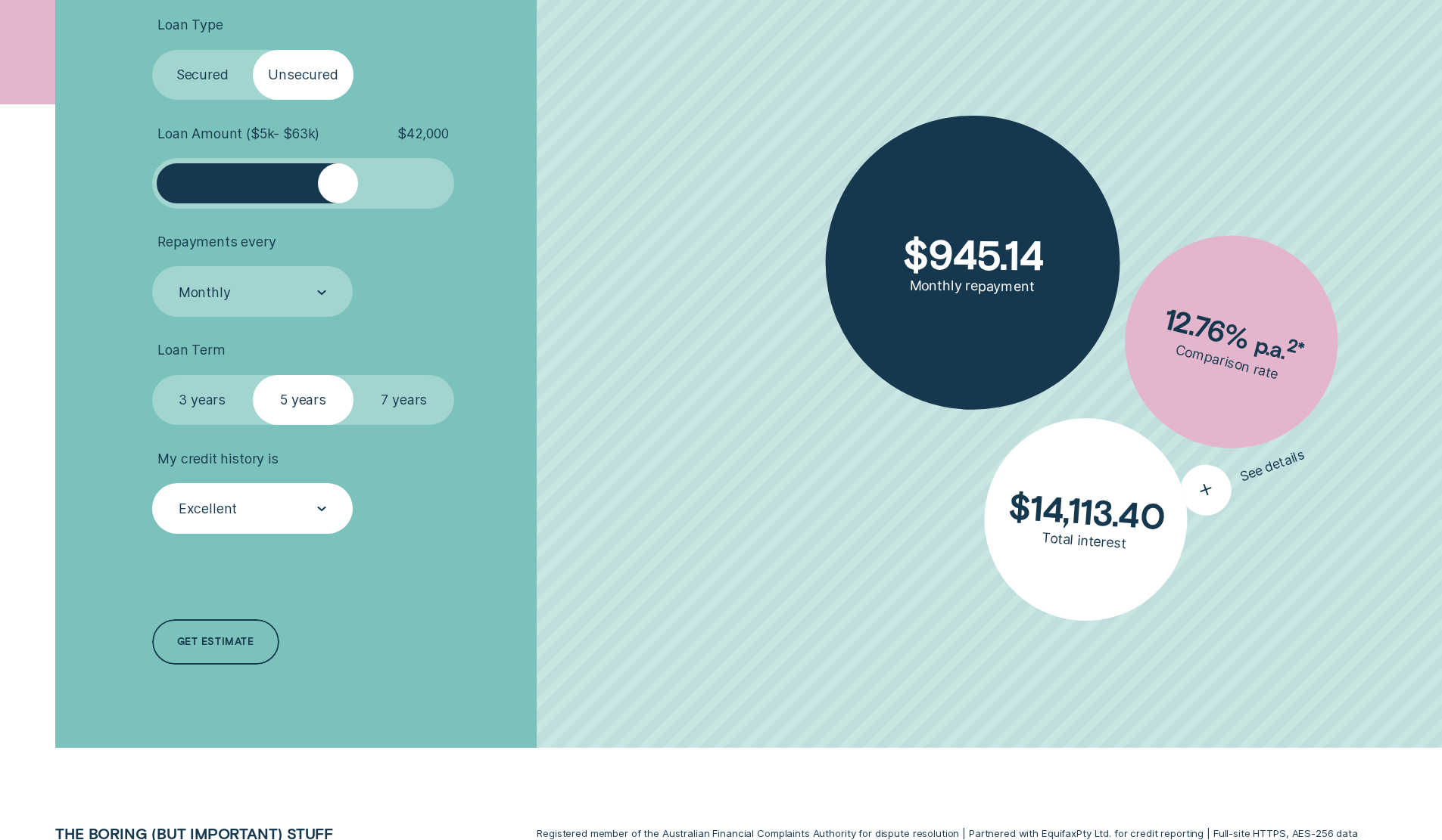
click at [1197, 484] on icon "button" at bounding box center [1206, 490] width 32 height 30
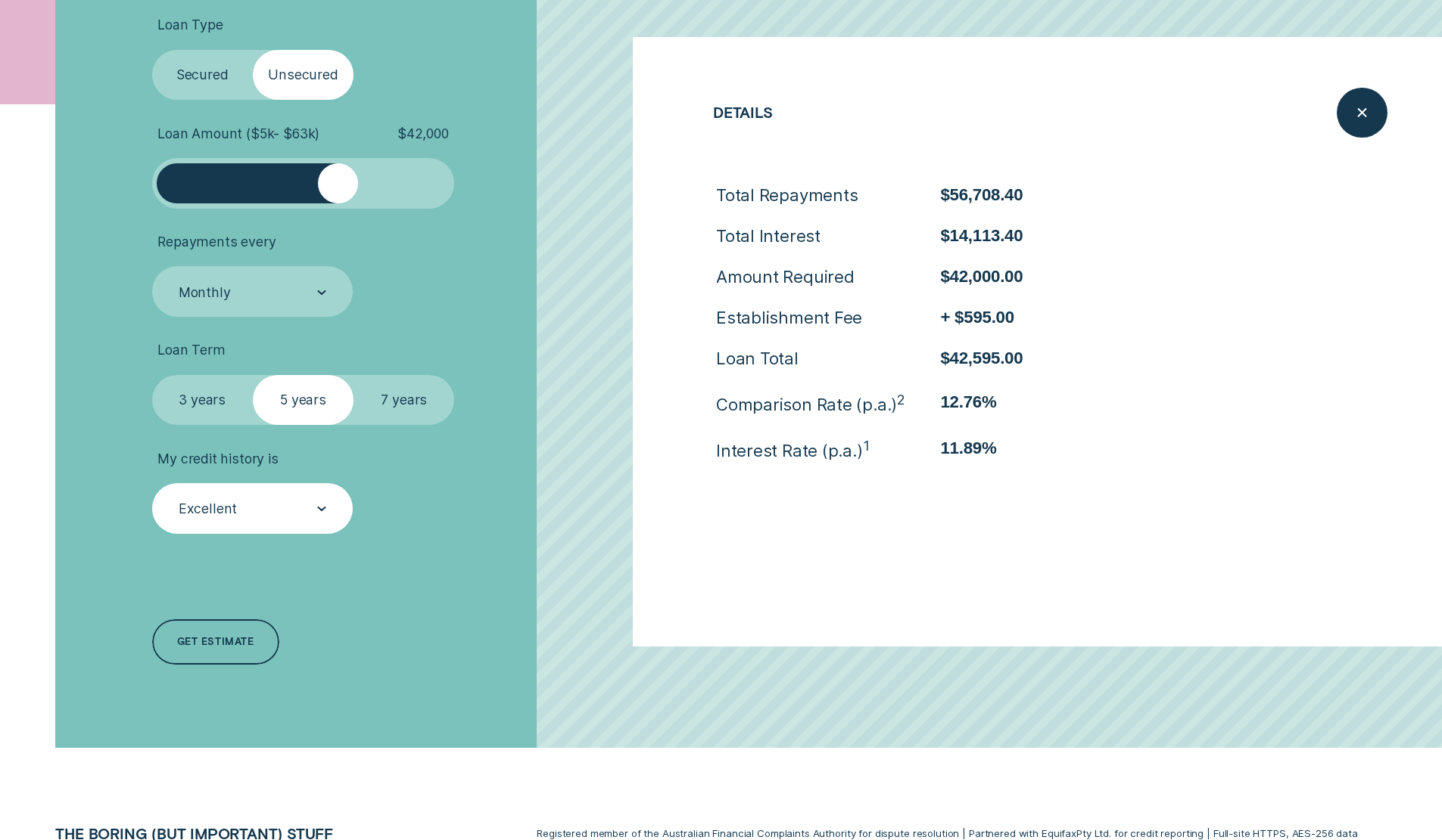
click at [211, 72] on label "Secured" at bounding box center [203, 74] width 101 height 50
click at [152, 50] on input "Secured" at bounding box center [152, 50] width 0 height 0
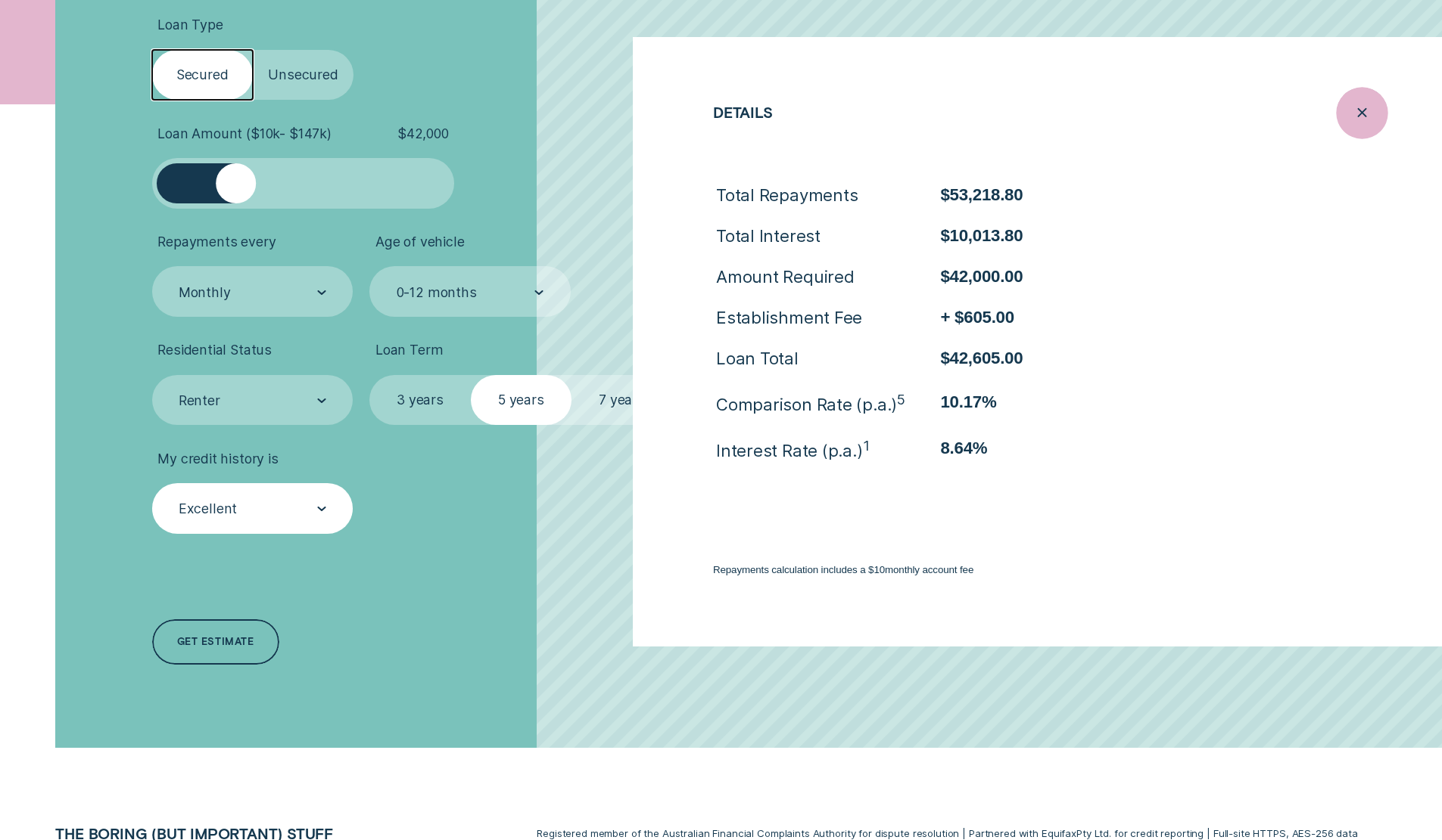
click at [1369, 116] on icon "Close loan details" at bounding box center [1361, 113] width 26 height 24
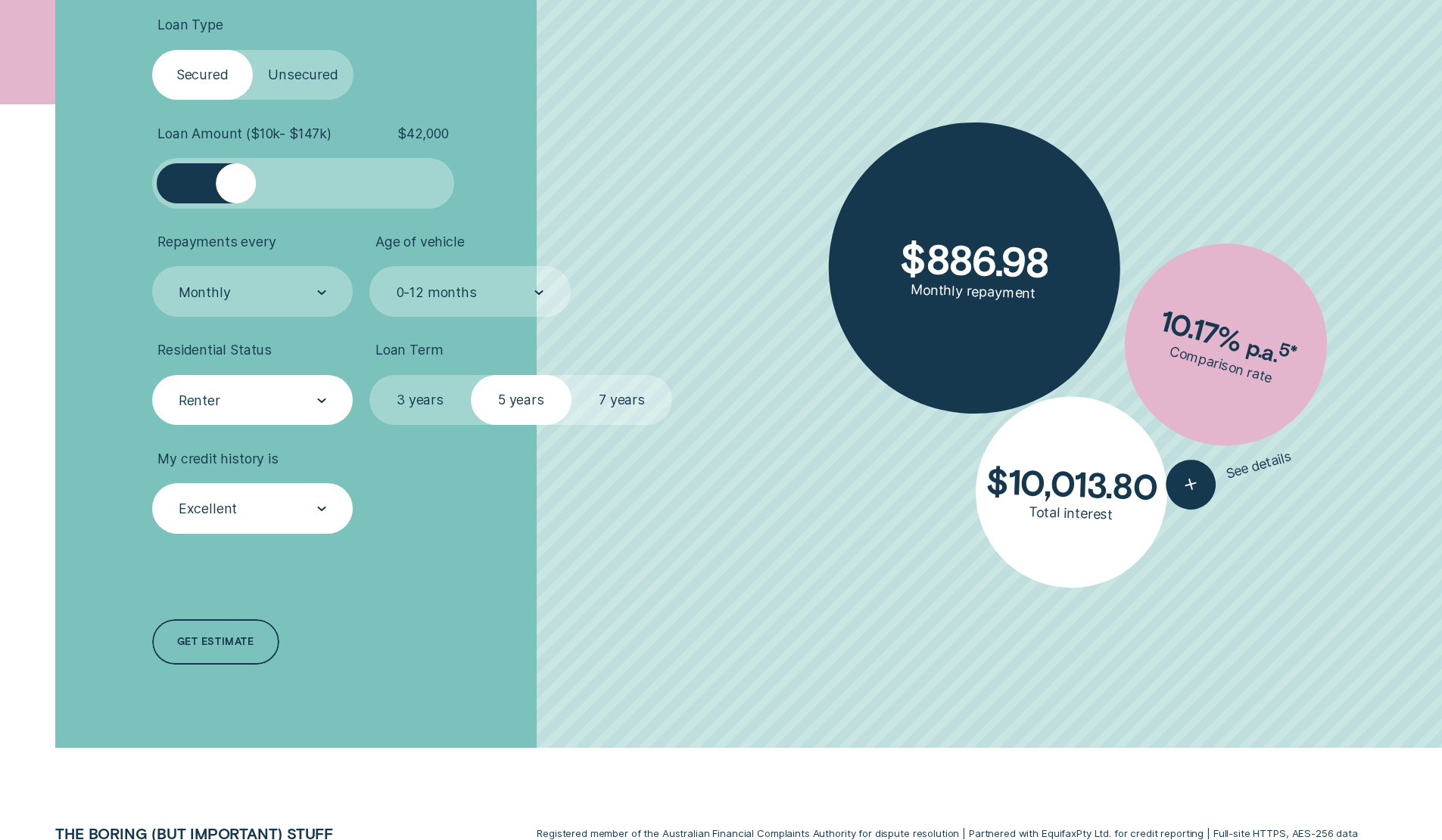
click at [320, 409] on div at bounding box center [321, 401] width 9 height 50
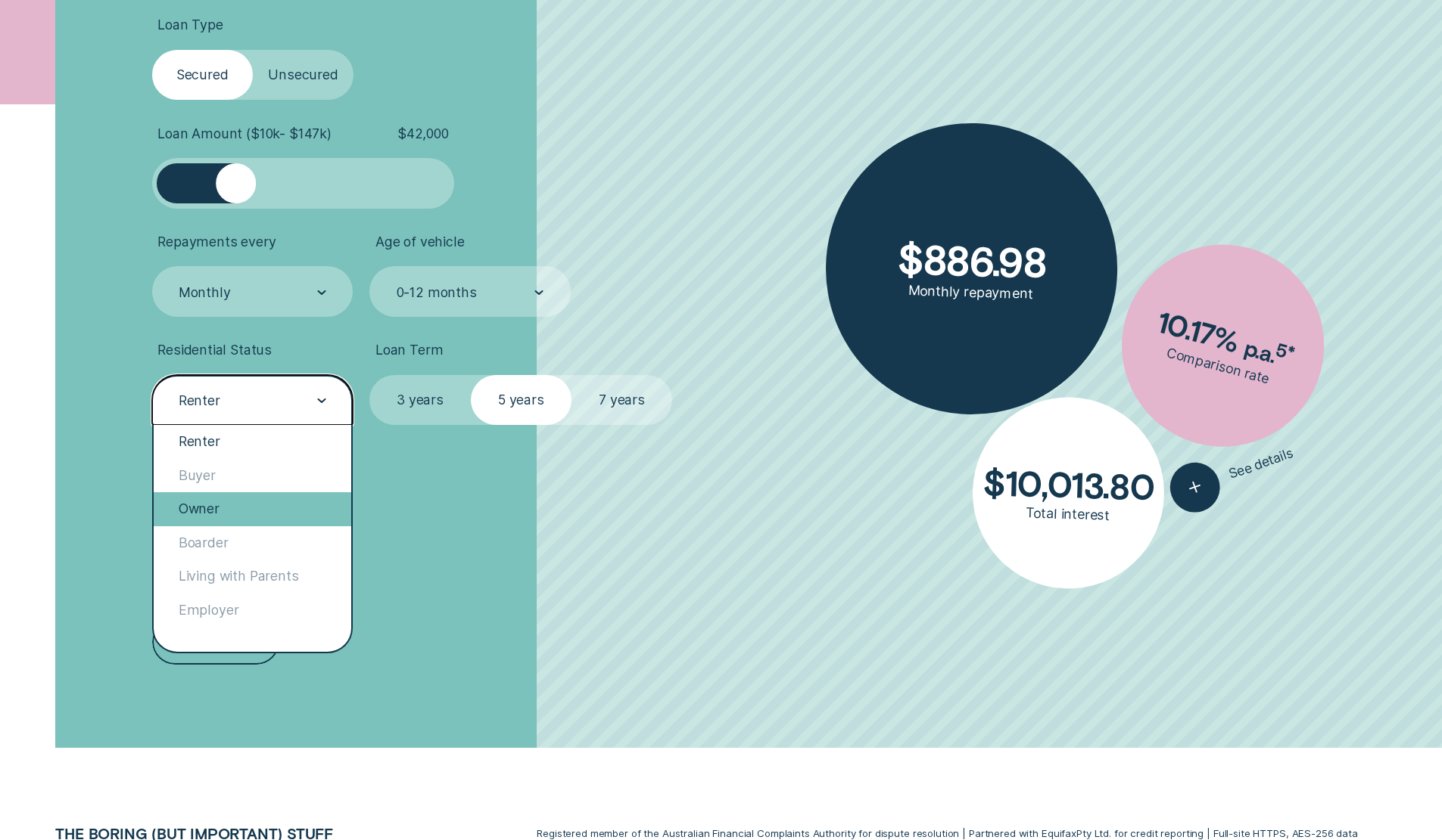
click at [262, 496] on div "Owner" at bounding box center [253, 509] width 198 height 34
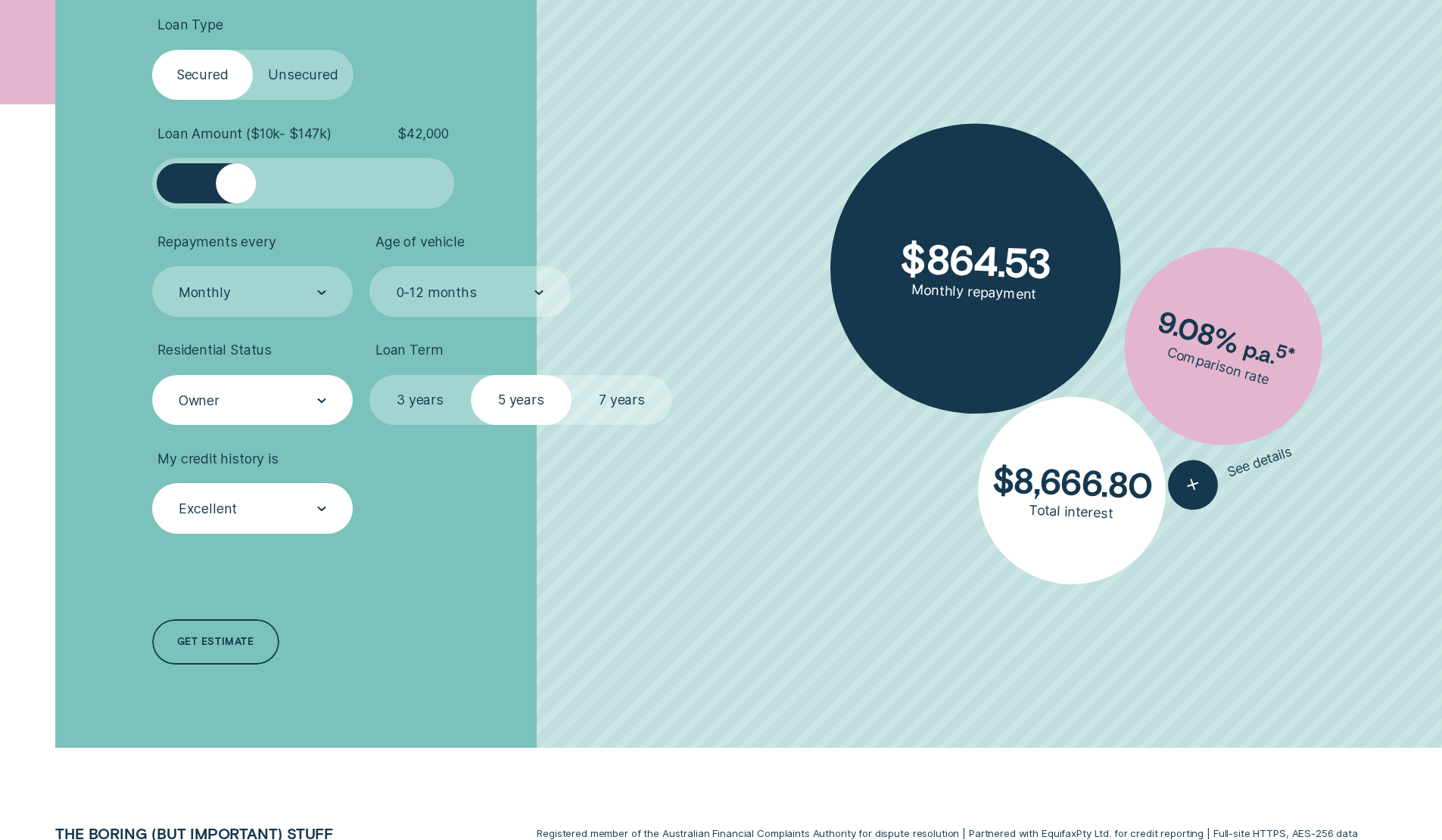
click at [600, 392] on label "7 years" at bounding box center [622, 400] width 101 height 50
click at [571, 375] on input "7 years" at bounding box center [571, 375] width 0 height 0
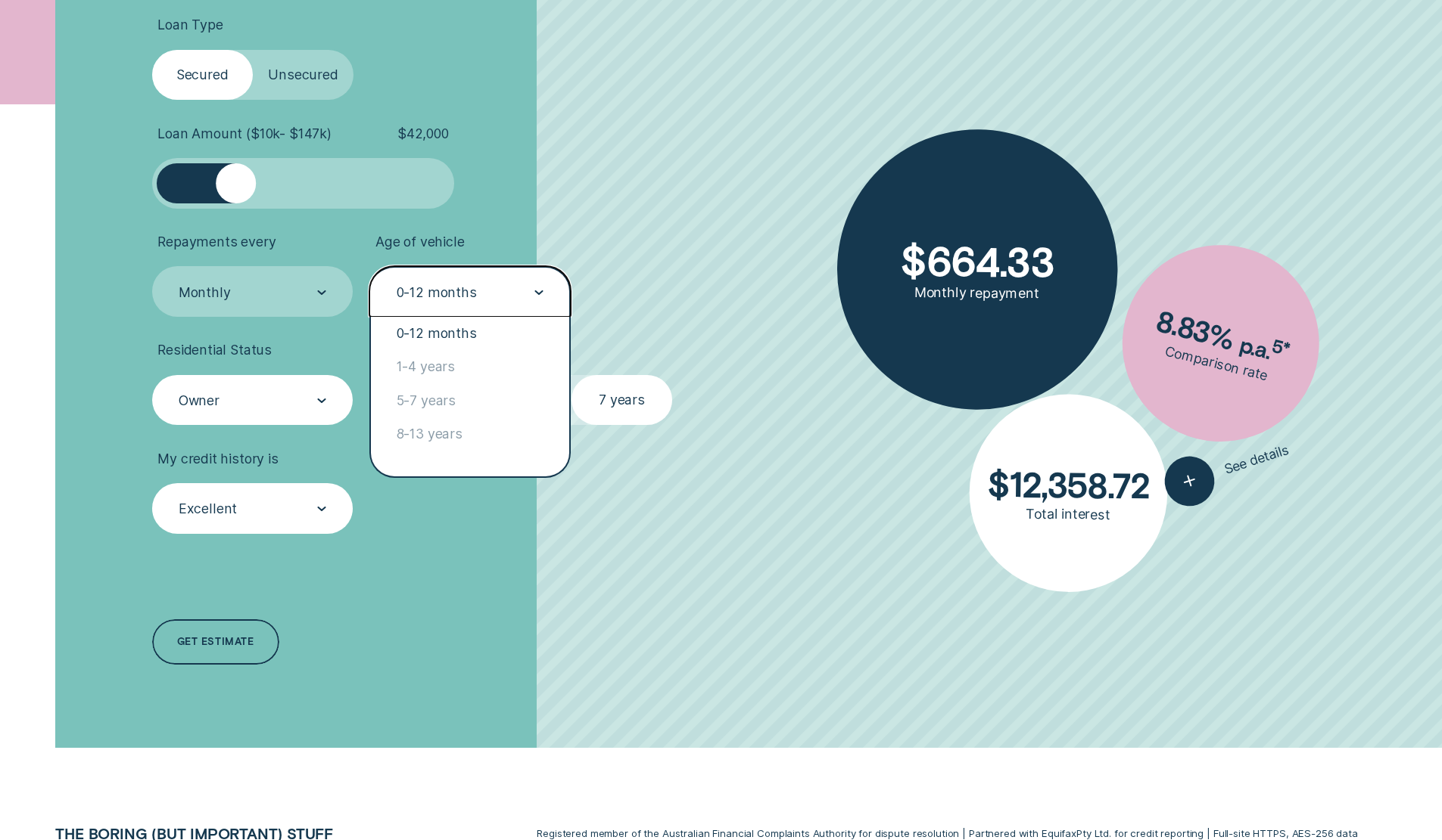
click at [540, 291] on icon at bounding box center [539, 293] width 9 height 4
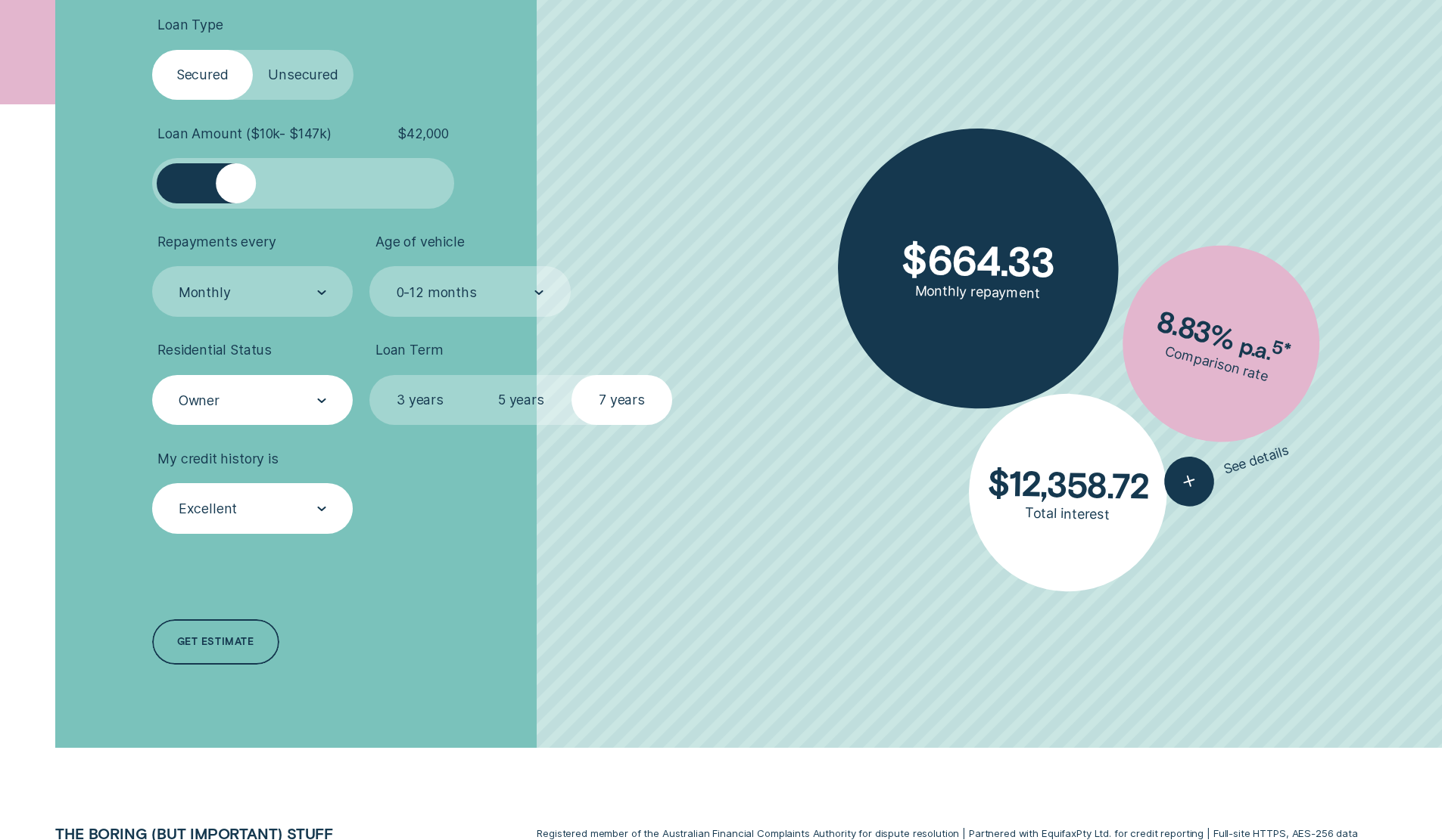
click at [472, 547] on div "Loan Type Select Loan Type Secured Unsecured Loan Amount ( $10k - $147k ) $ 42,…" at bounding box center [384, 342] width 481 height 812
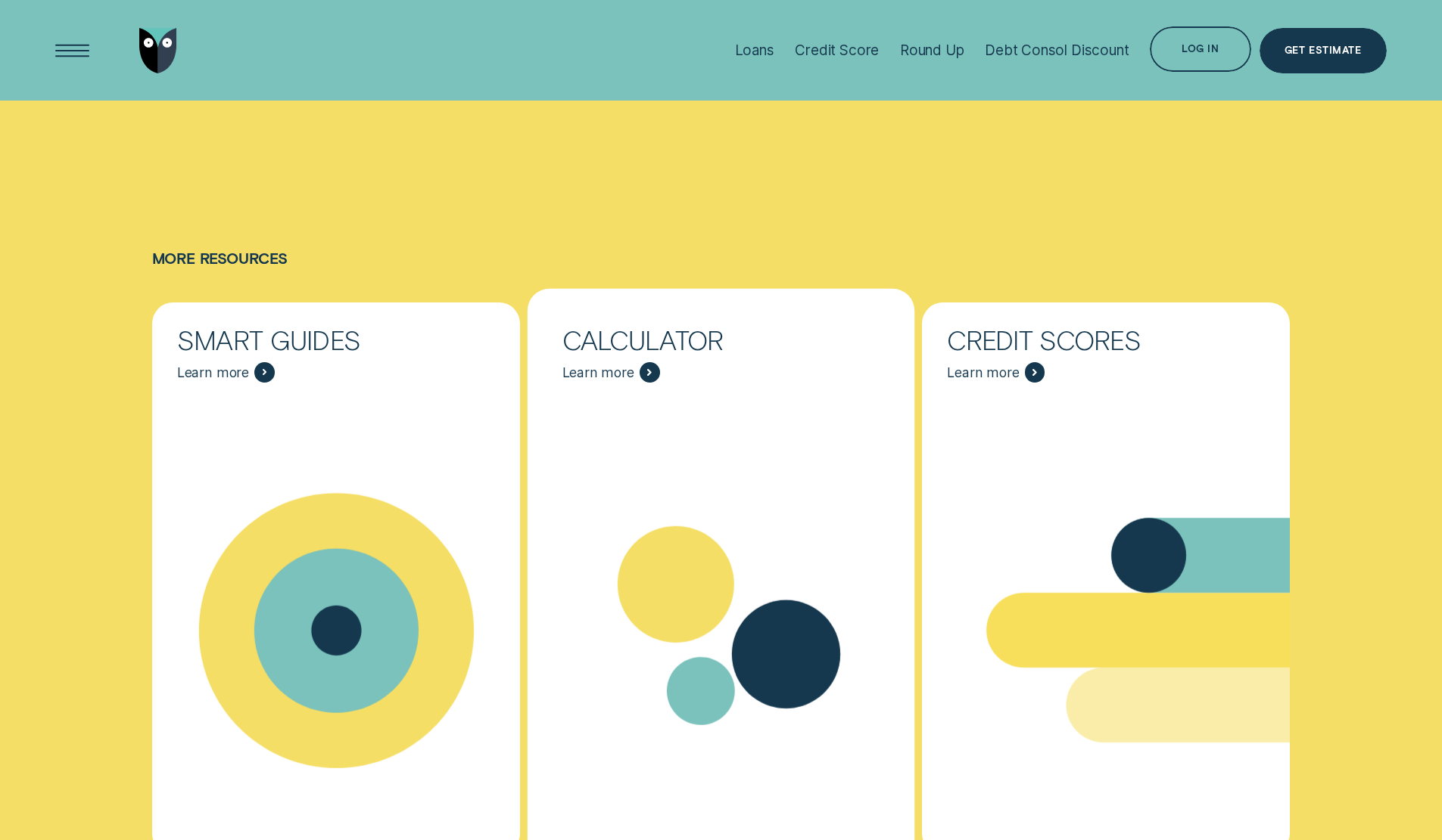
scroll to position [5998, 0]
